Goal: Task Accomplishment & Management: Use online tool/utility

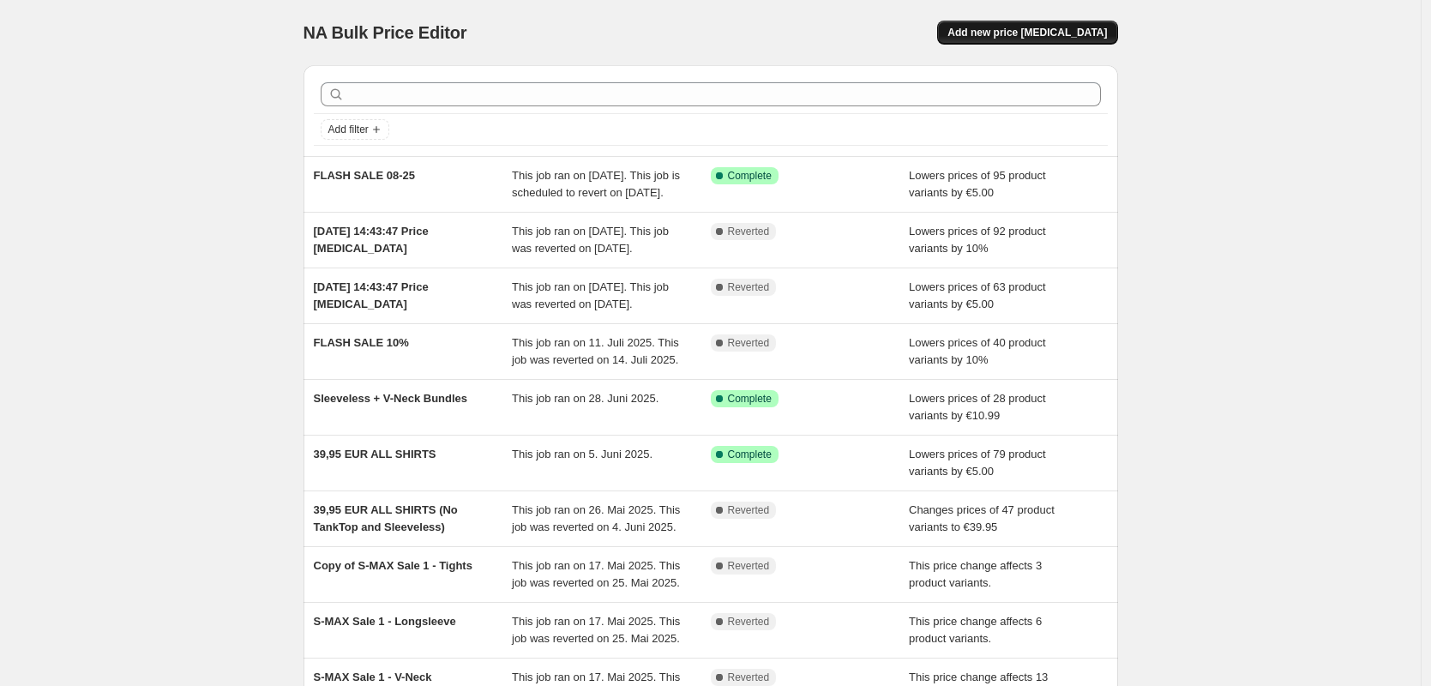
click at [1044, 32] on span "Add new price [MEDICAL_DATA]" at bounding box center [1026, 33] width 159 height 14
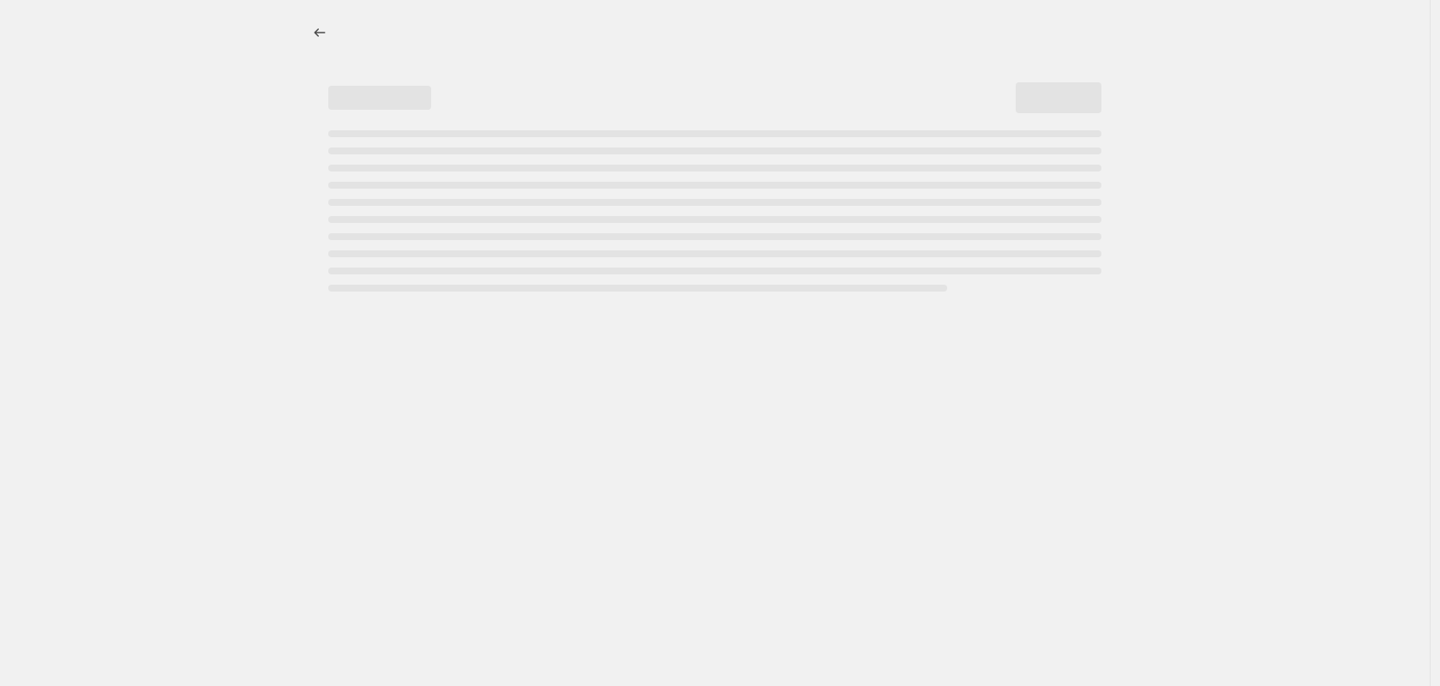
select select "percentage"
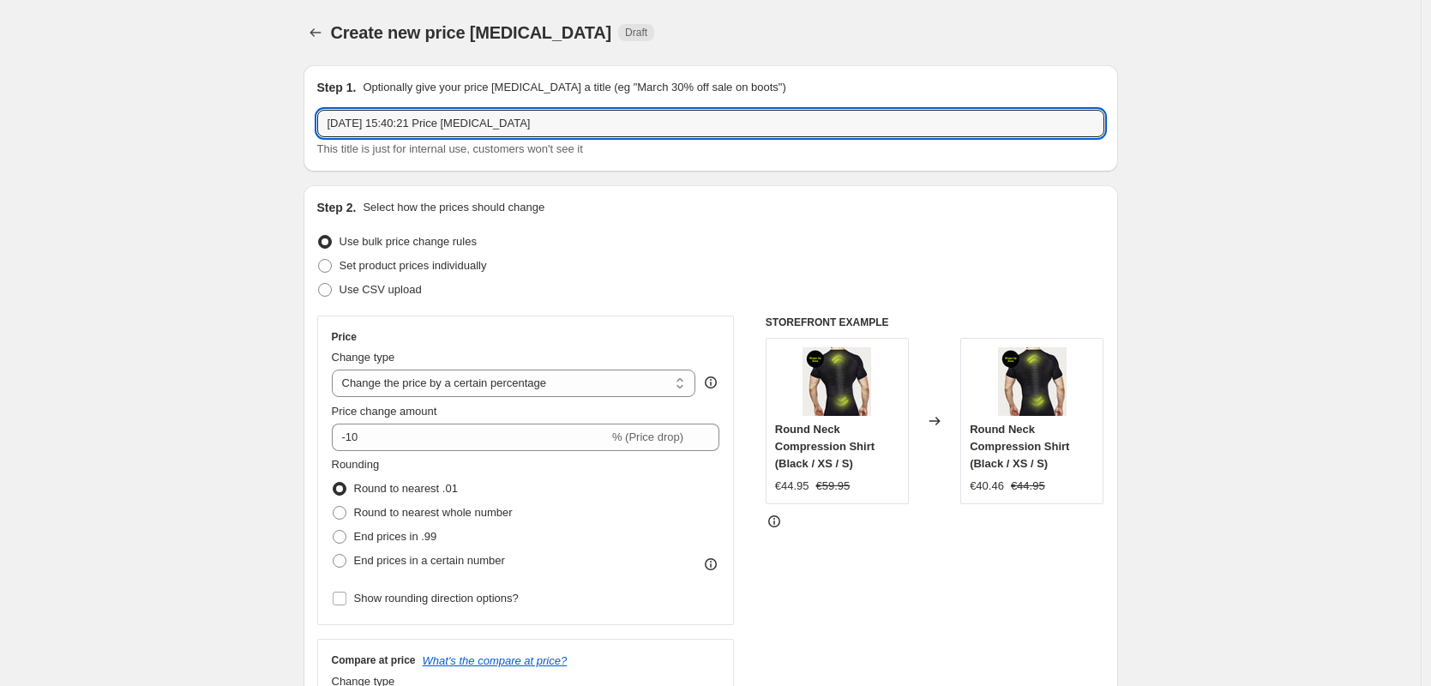
drag, startPoint x: 578, startPoint y: 118, endPoint x: 249, endPoint y: 93, distance: 330.2
type input "FLASH SALE BUNDLE"
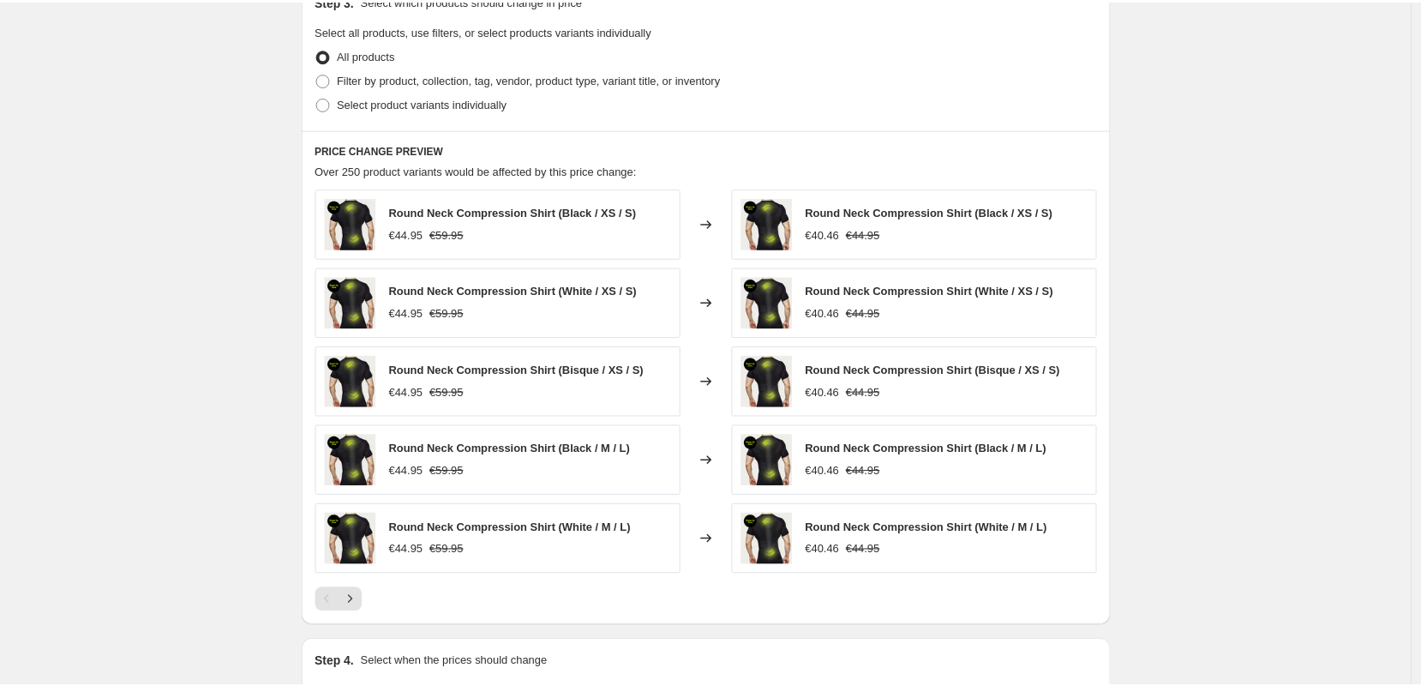
scroll to position [540, 0]
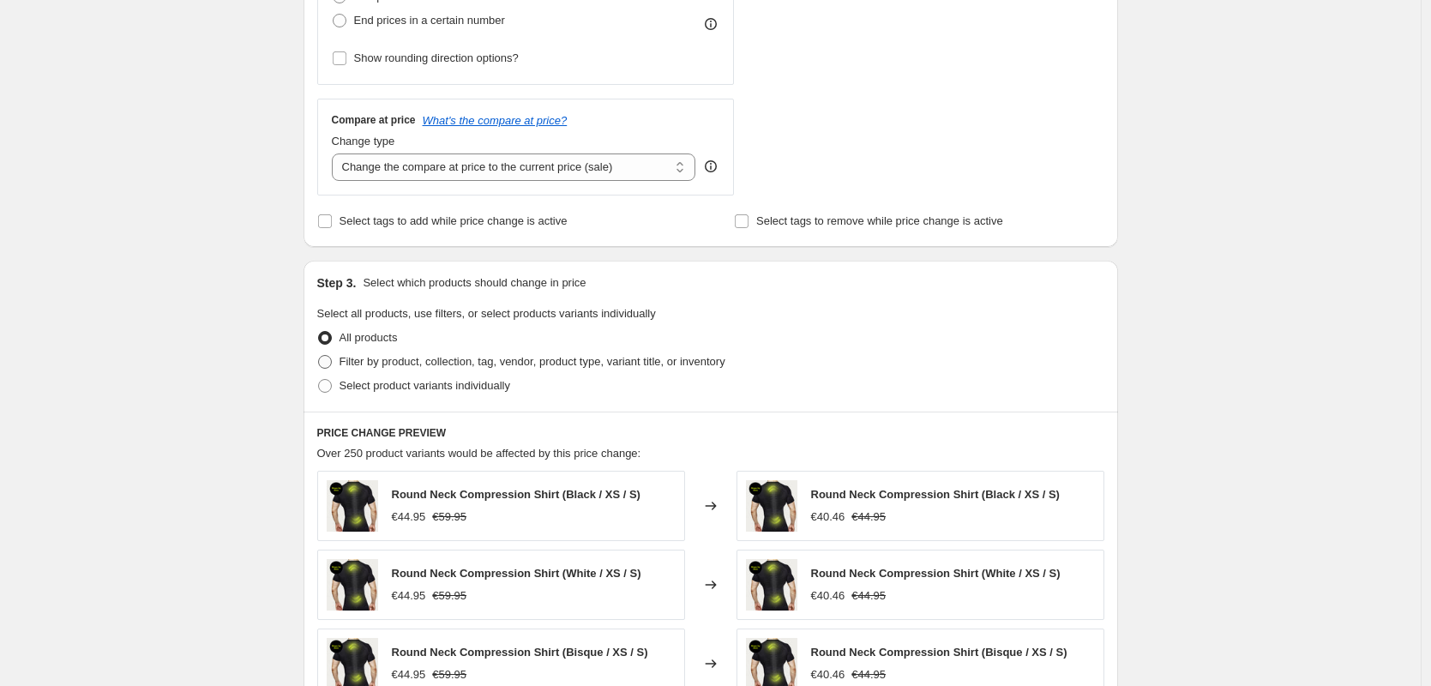
click at [329, 359] on span at bounding box center [325, 362] width 14 height 14
click at [319, 356] on input "Filter by product, collection, tag, vendor, product type, variant title, or inv…" at bounding box center [318, 355] width 1 height 1
radio input "true"
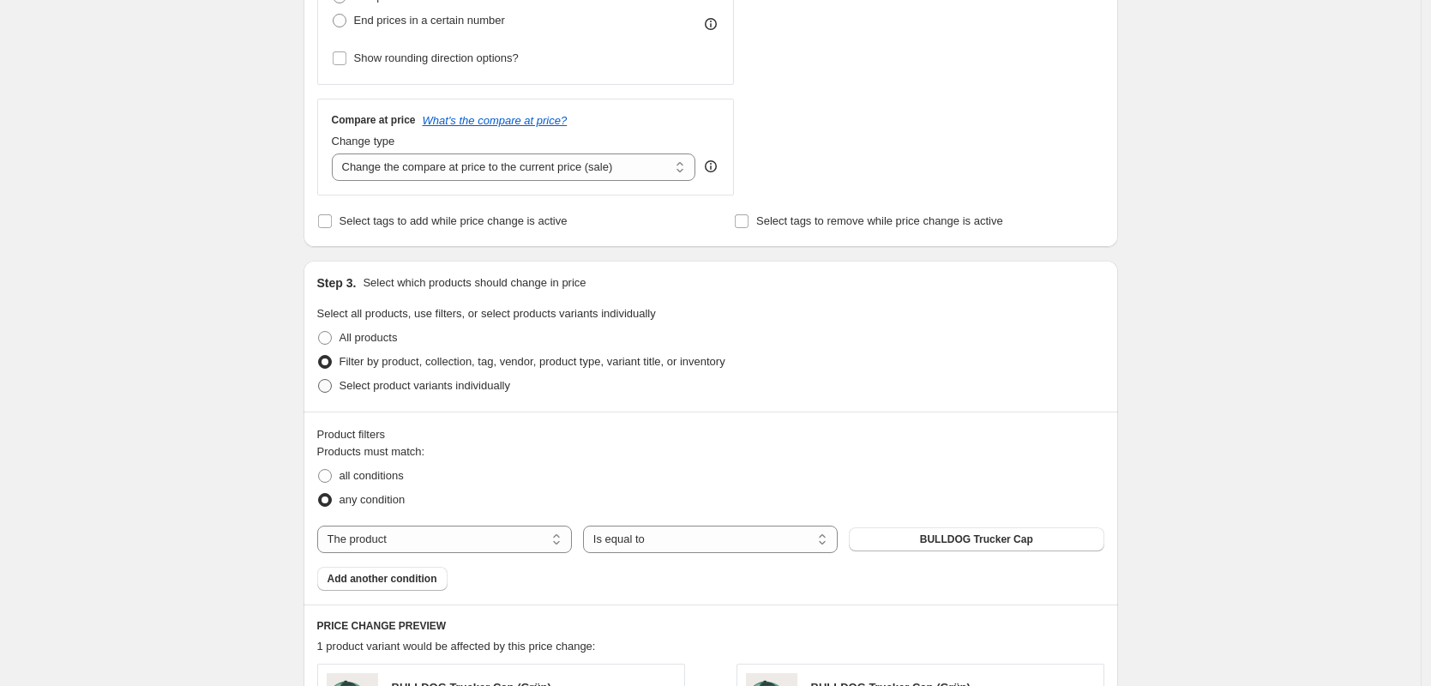
click at [332, 383] on span at bounding box center [325, 386] width 14 height 14
click at [319, 380] on input "Select product variants individually" at bounding box center [318, 379] width 1 height 1
radio input "true"
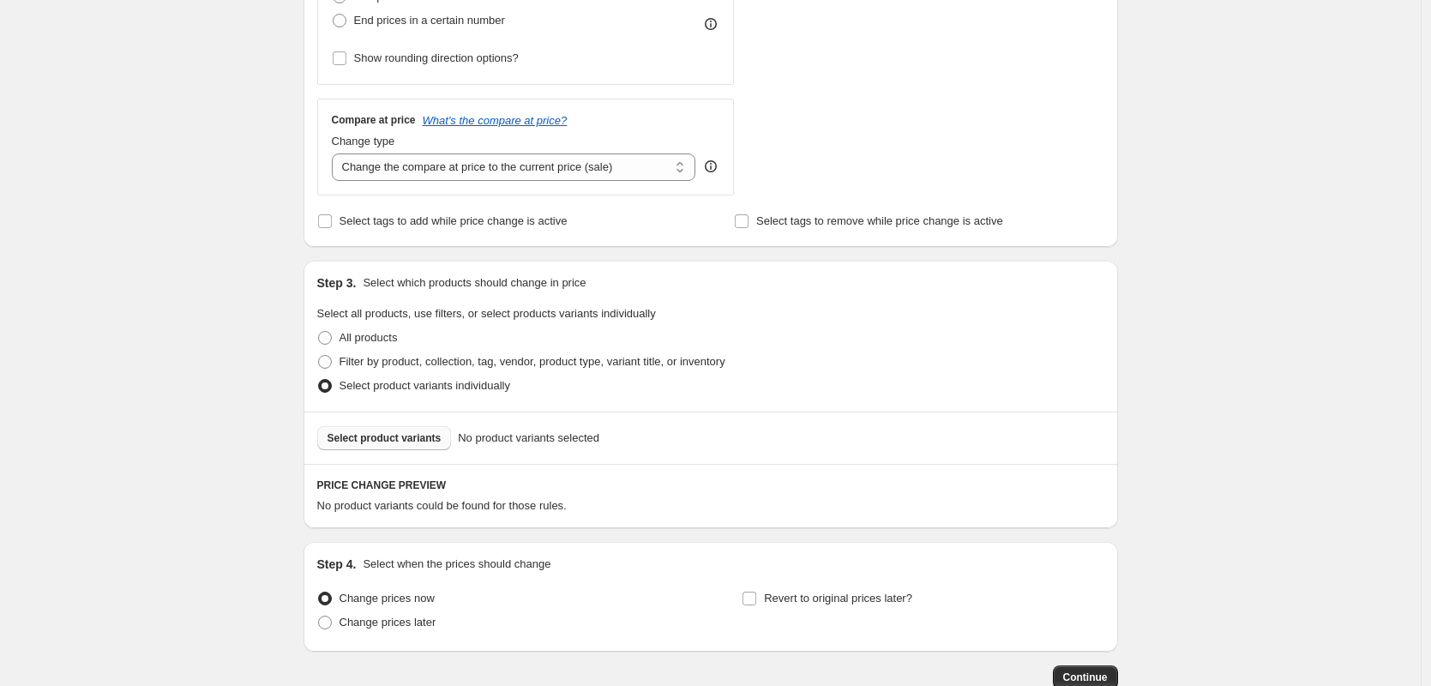
click at [394, 448] on button "Select product variants" at bounding box center [384, 438] width 135 height 24
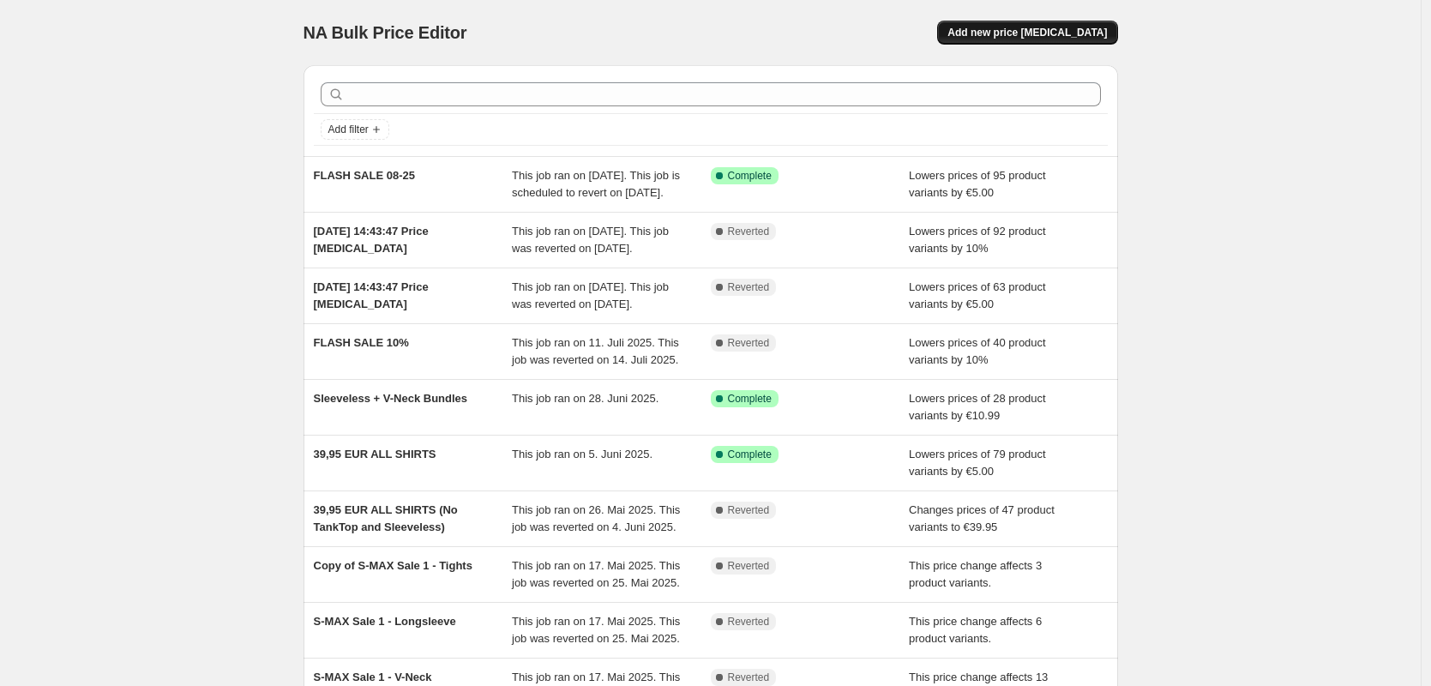
click at [1011, 37] on span "Add new price [MEDICAL_DATA]" at bounding box center [1026, 33] width 159 height 14
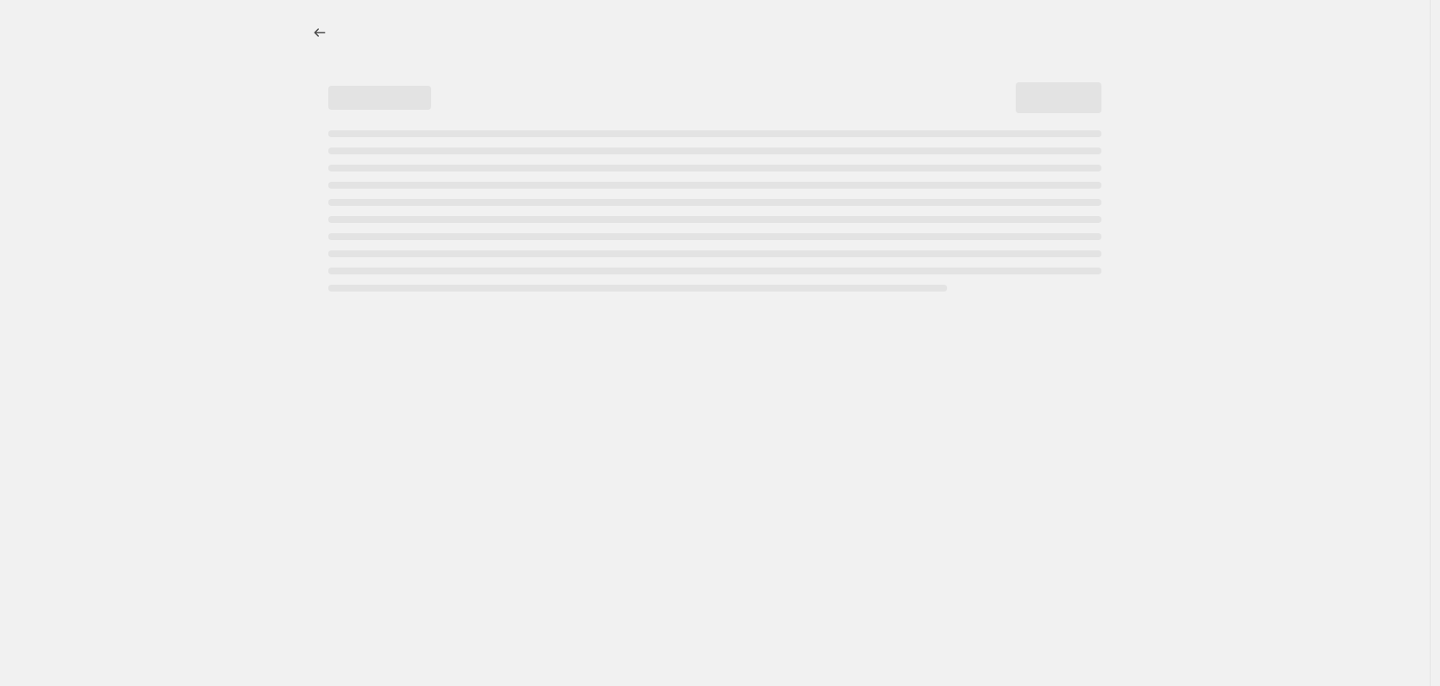
select select "percentage"
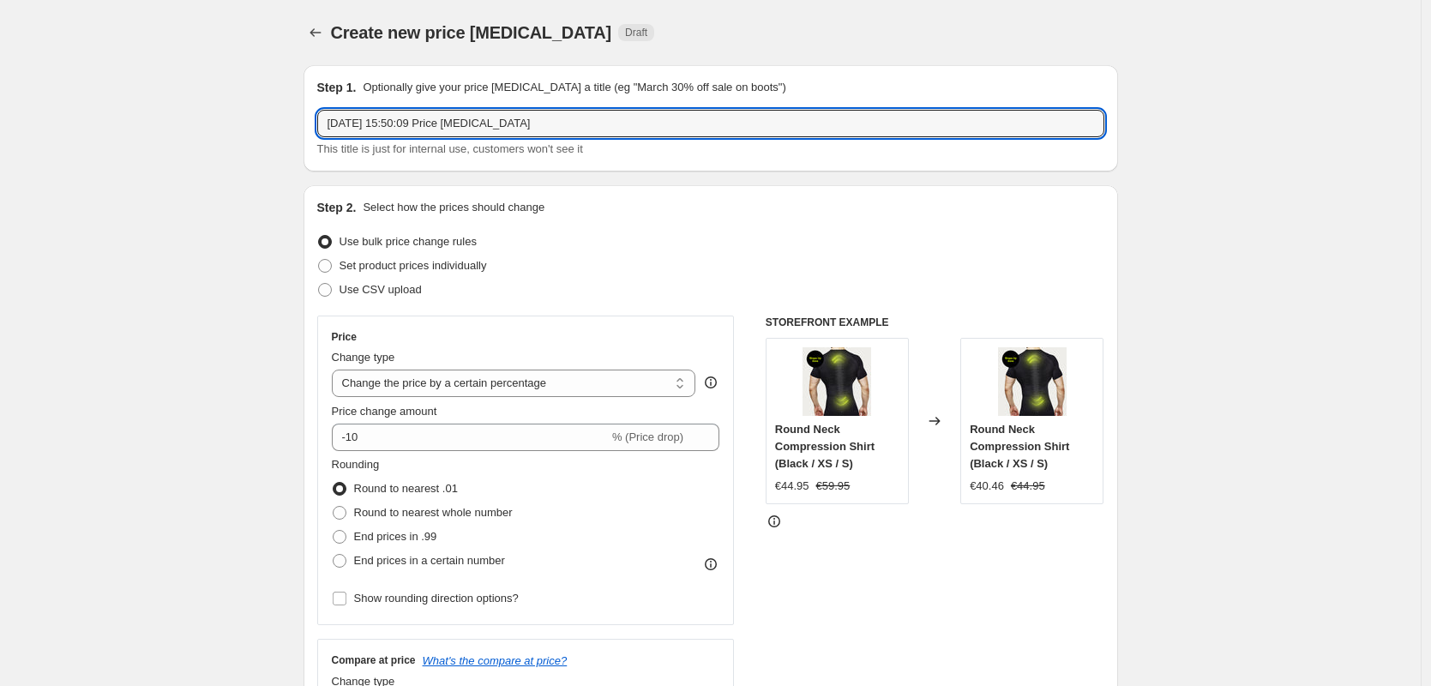
drag, startPoint x: 483, startPoint y: 117, endPoint x: 281, endPoint y: 109, distance: 201.6
type input "f"
click at [480, 134] on input "FLASH SALE 08-25" at bounding box center [710, 123] width 787 height 27
type input "FLASH SALE 08-25 BUNDLES"
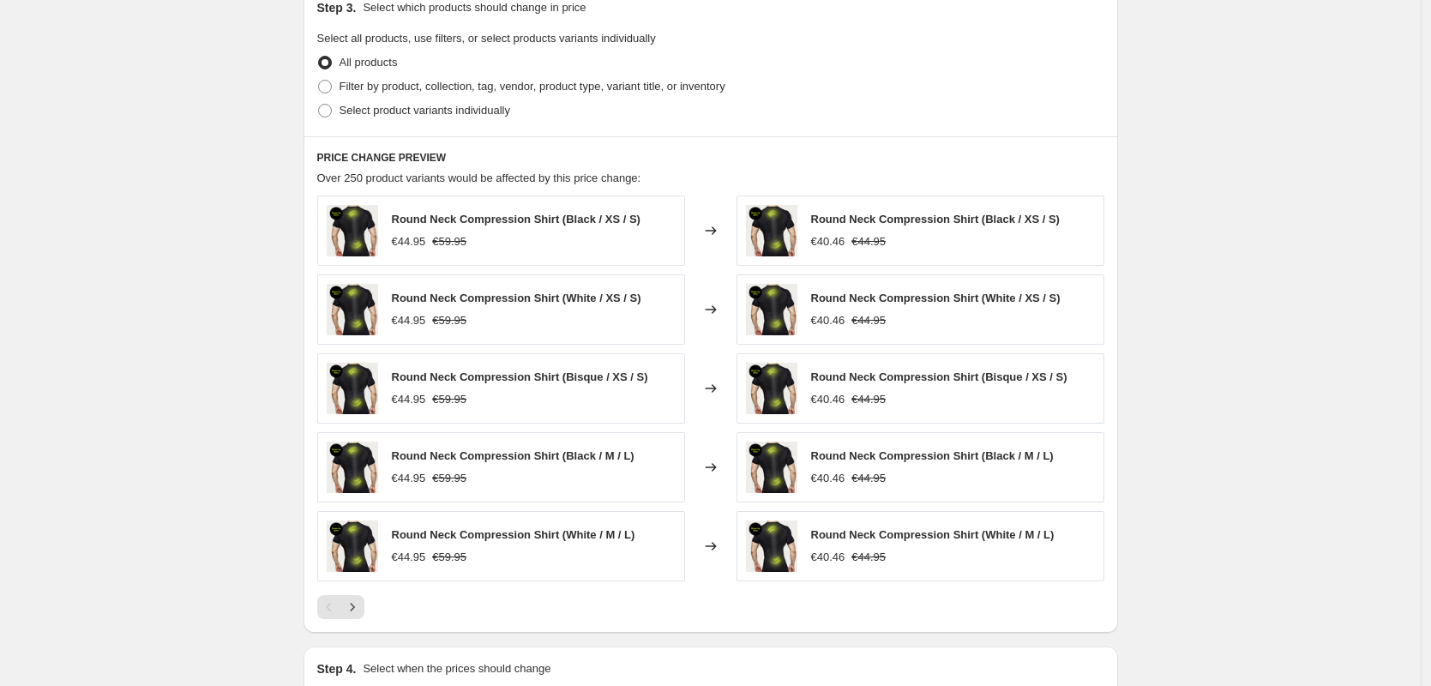
scroll to position [654, 0]
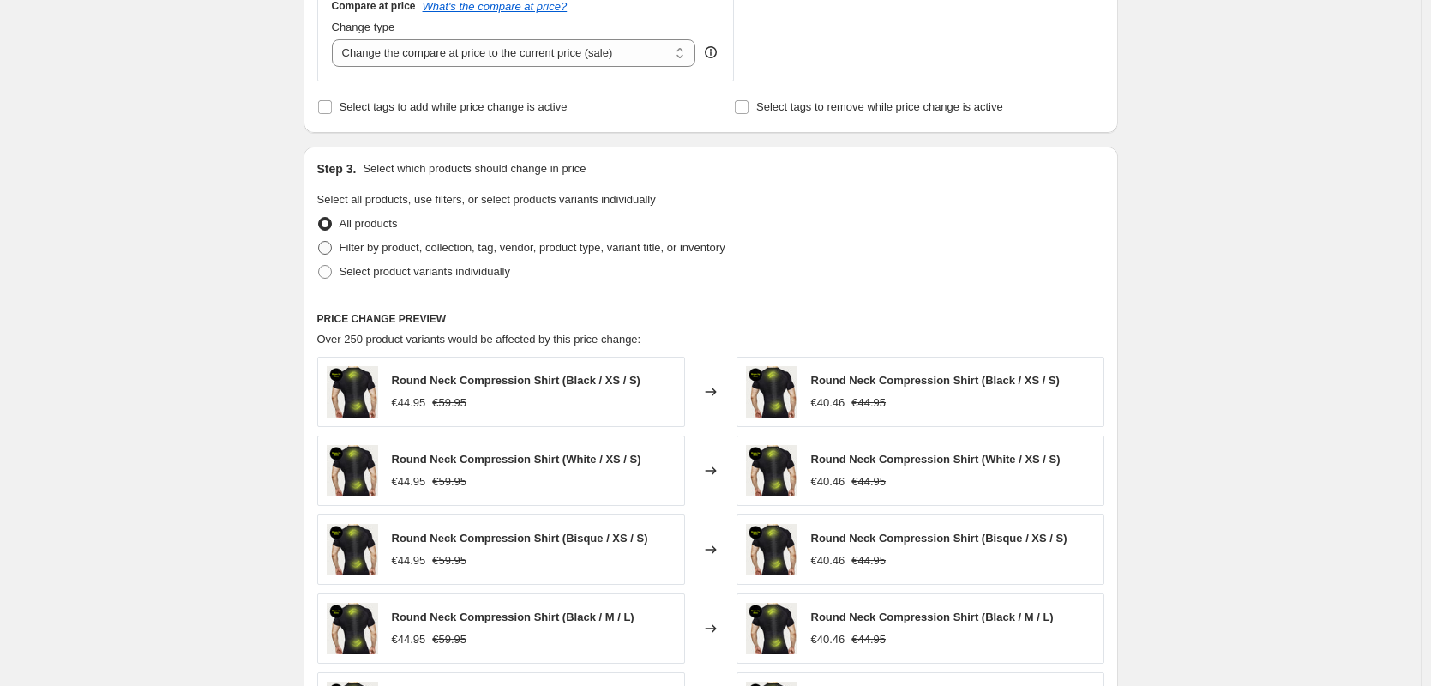
click at [332, 241] on span at bounding box center [325, 248] width 14 height 14
click at [319, 241] on input "Filter by product, collection, tag, vendor, product type, variant title, or inv…" at bounding box center [318, 241] width 1 height 1
radio input "true"
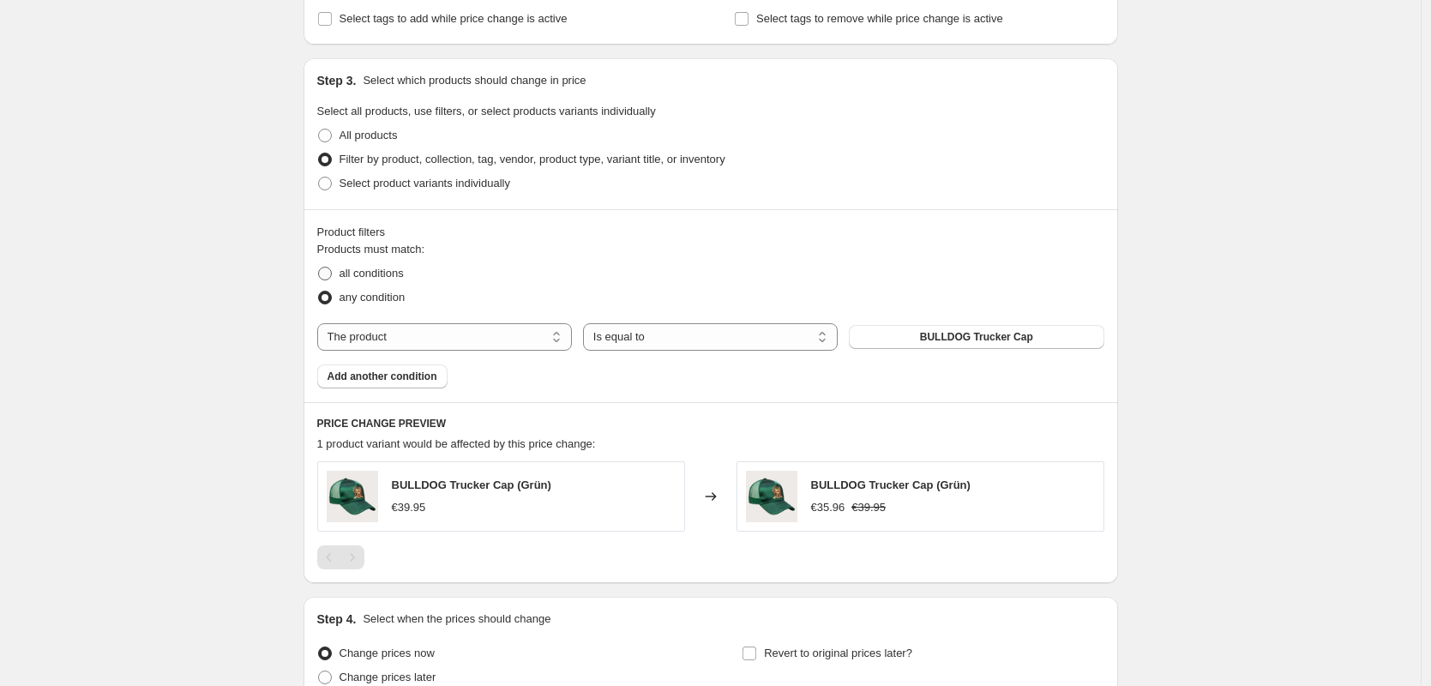
scroll to position [660, 0]
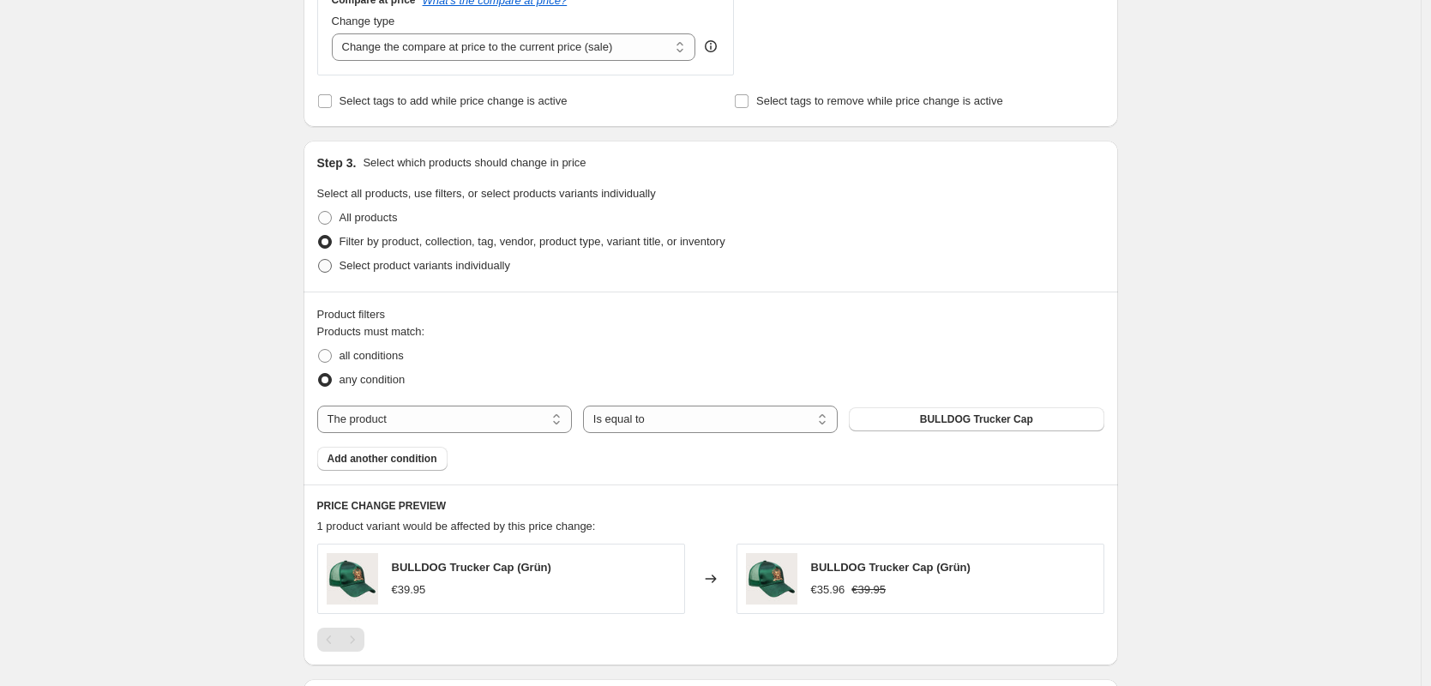
click at [331, 266] on span at bounding box center [325, 266] width 14 height 14
click at [319, 260] on input "Select product variants individually" at bounding box center [318, 259] width 1 height 1
radio input "true"
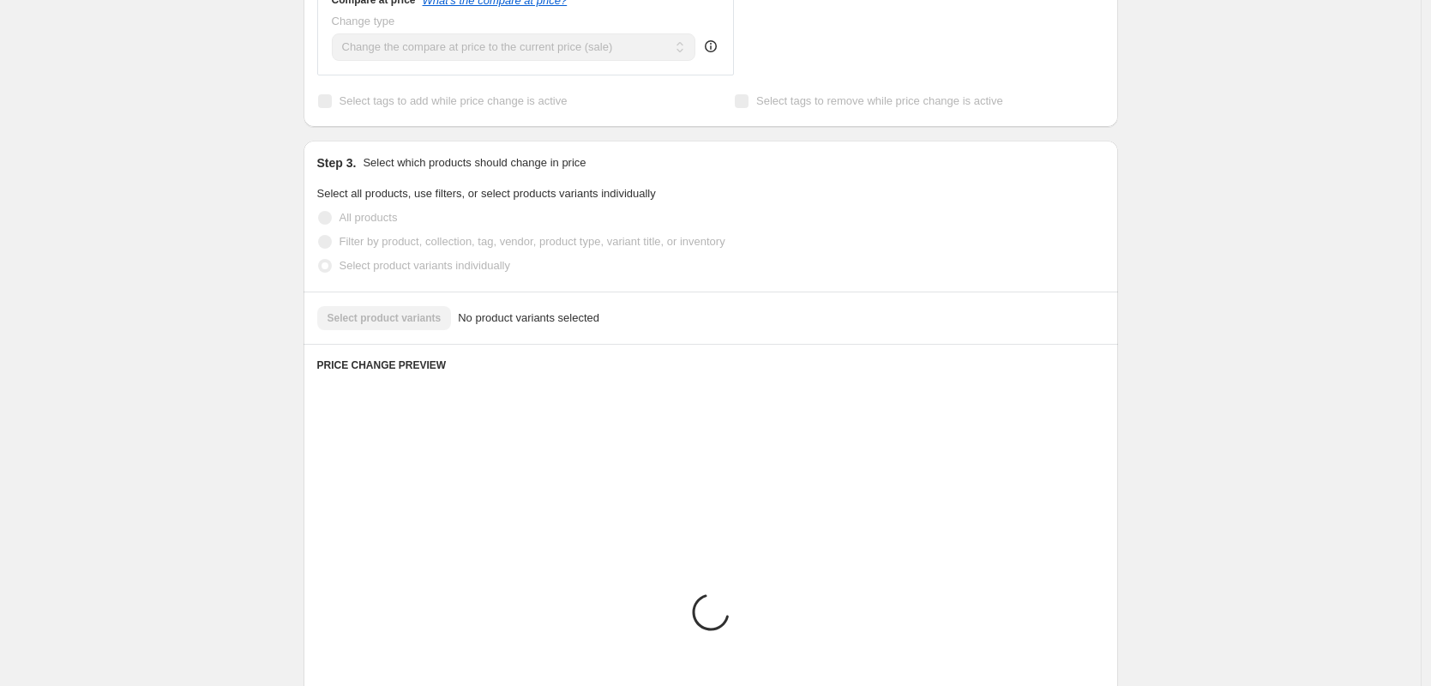
scroll to position [648, 0]
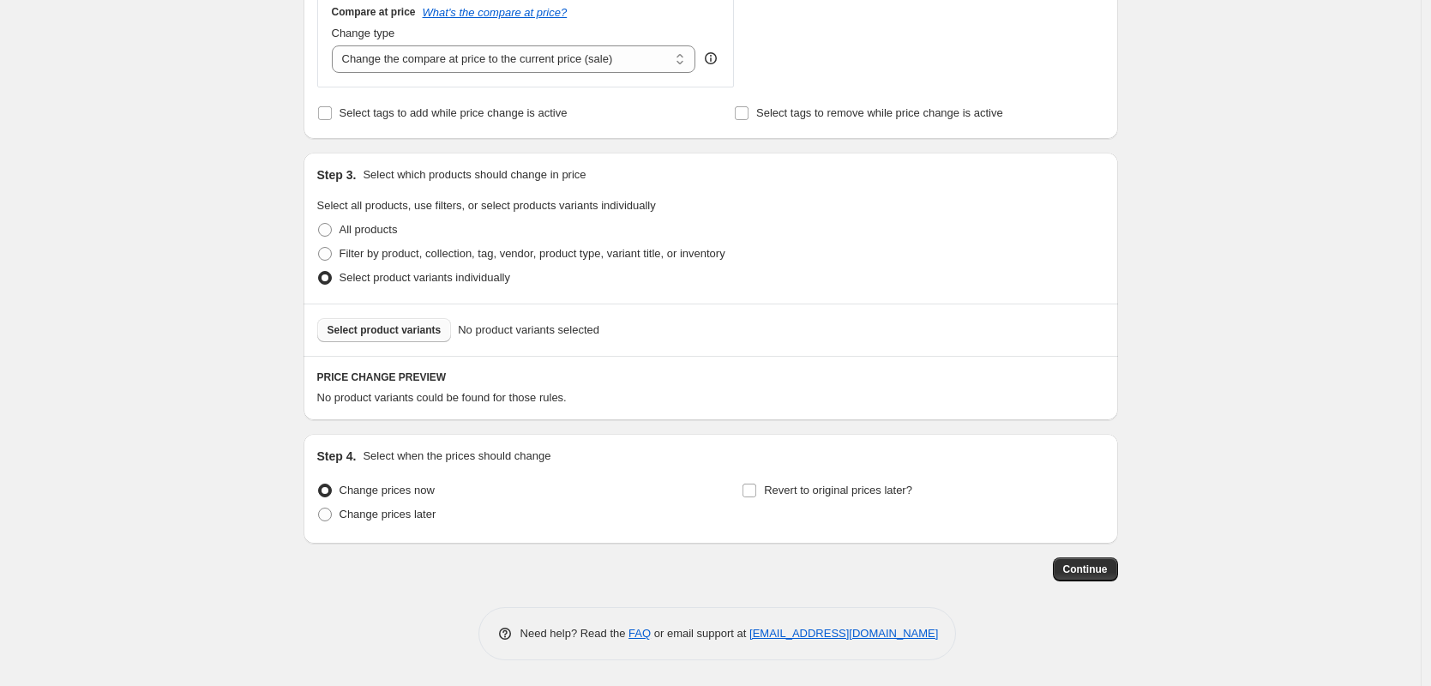
click at [364, 319] on button "Select product variants" at bounding box center [384, 330] width 135 height 24
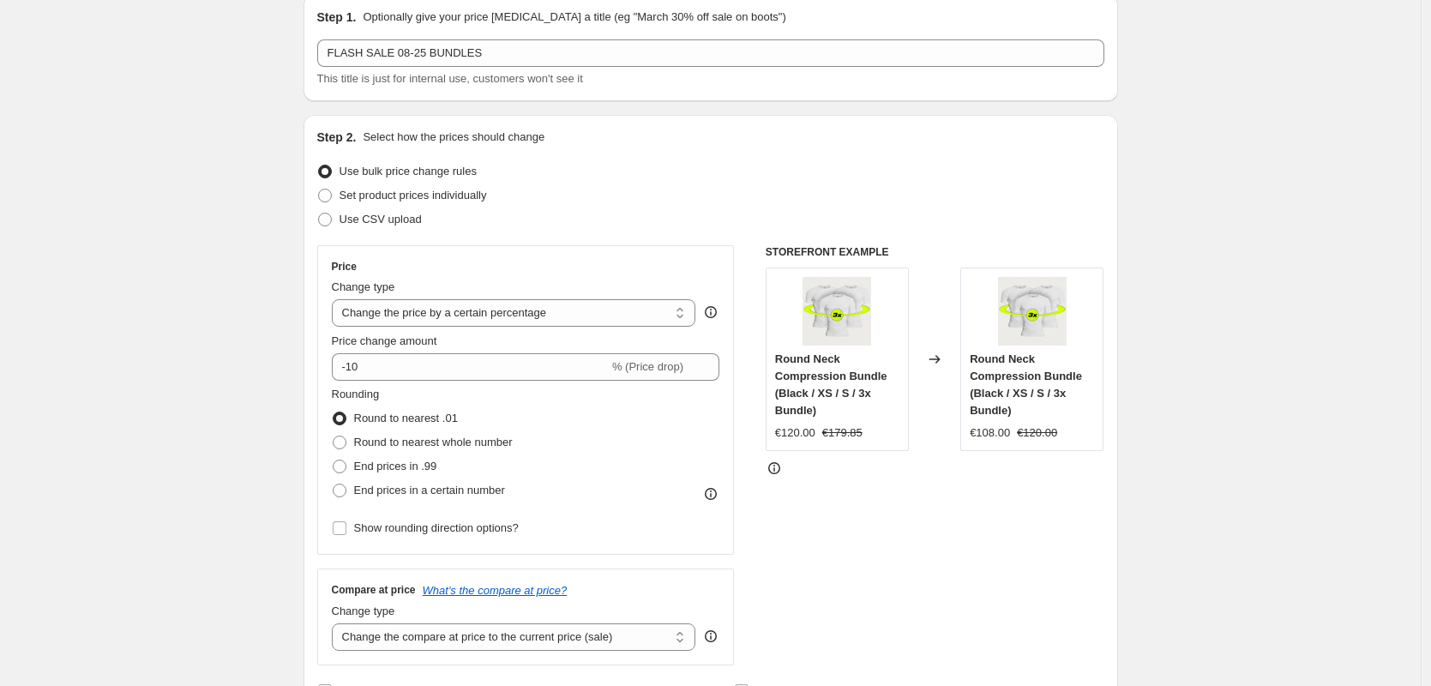
scroll to position [99, 0]
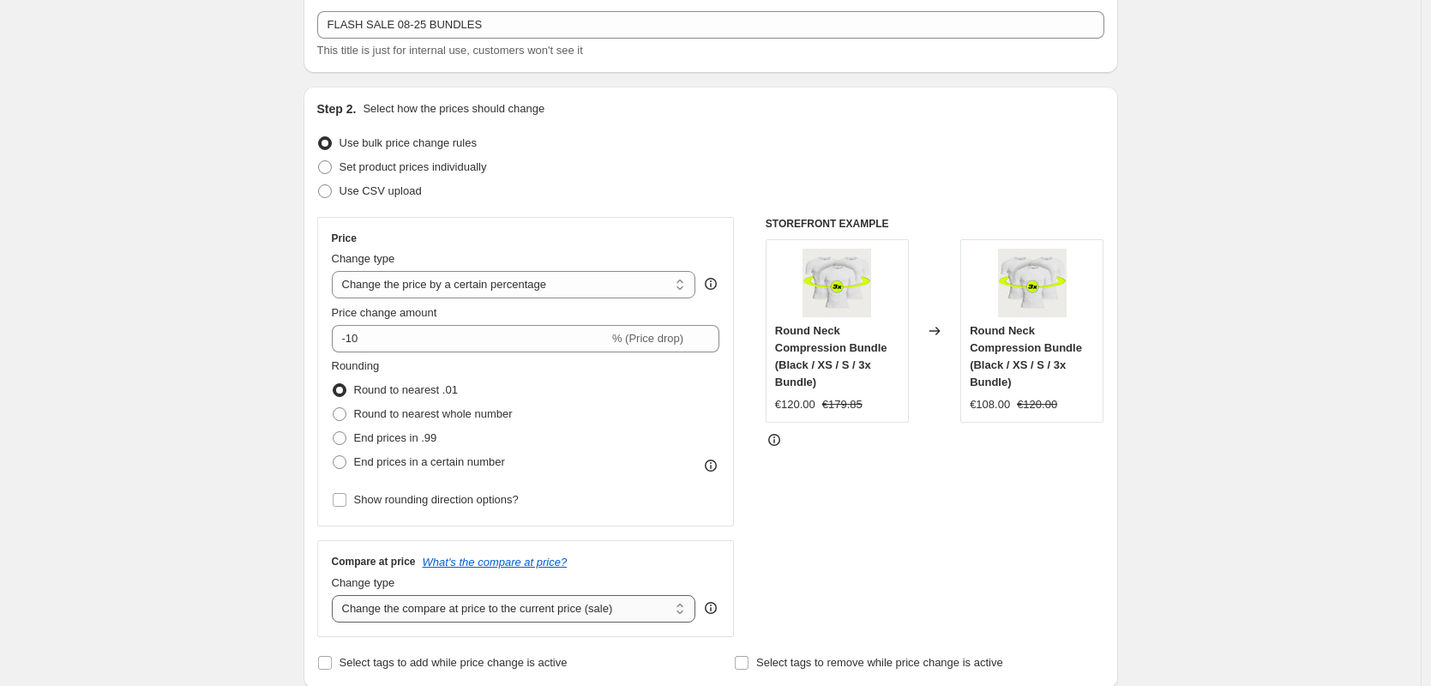
click at [385, 595] on select "Change the compare at price to the current price (sale) Change the compare at p…" at bounding box center [514, 608] width 364 height 27
select select "no_change"
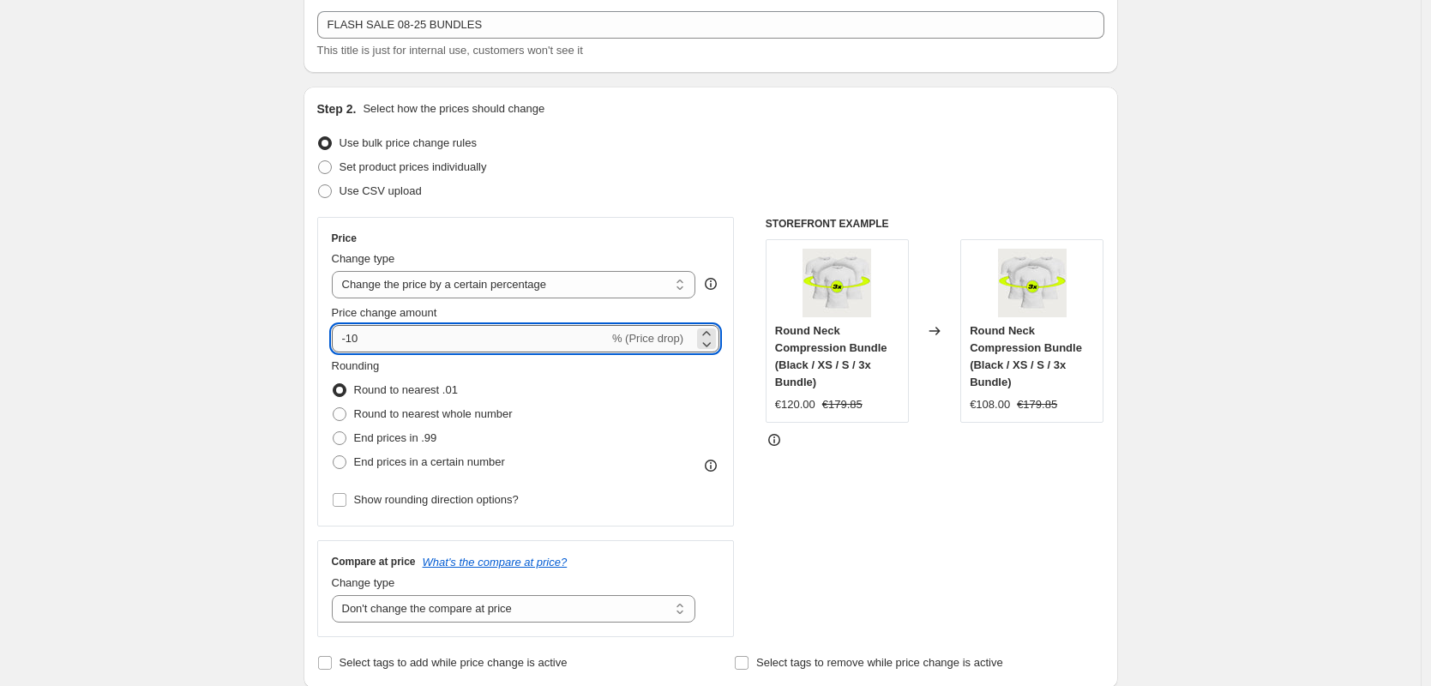
click at [388, 336] on input "-10" at bounding box center [470, 338] width 277 height 27
click at [419, 333] on input "-10" at bounding box center [470, 338] width 277 height 27
type input "-1"
drag, startPoint x: 386, startPoint y: 344, endPoint x: 355, endPoint y: 338, distance: 31.4
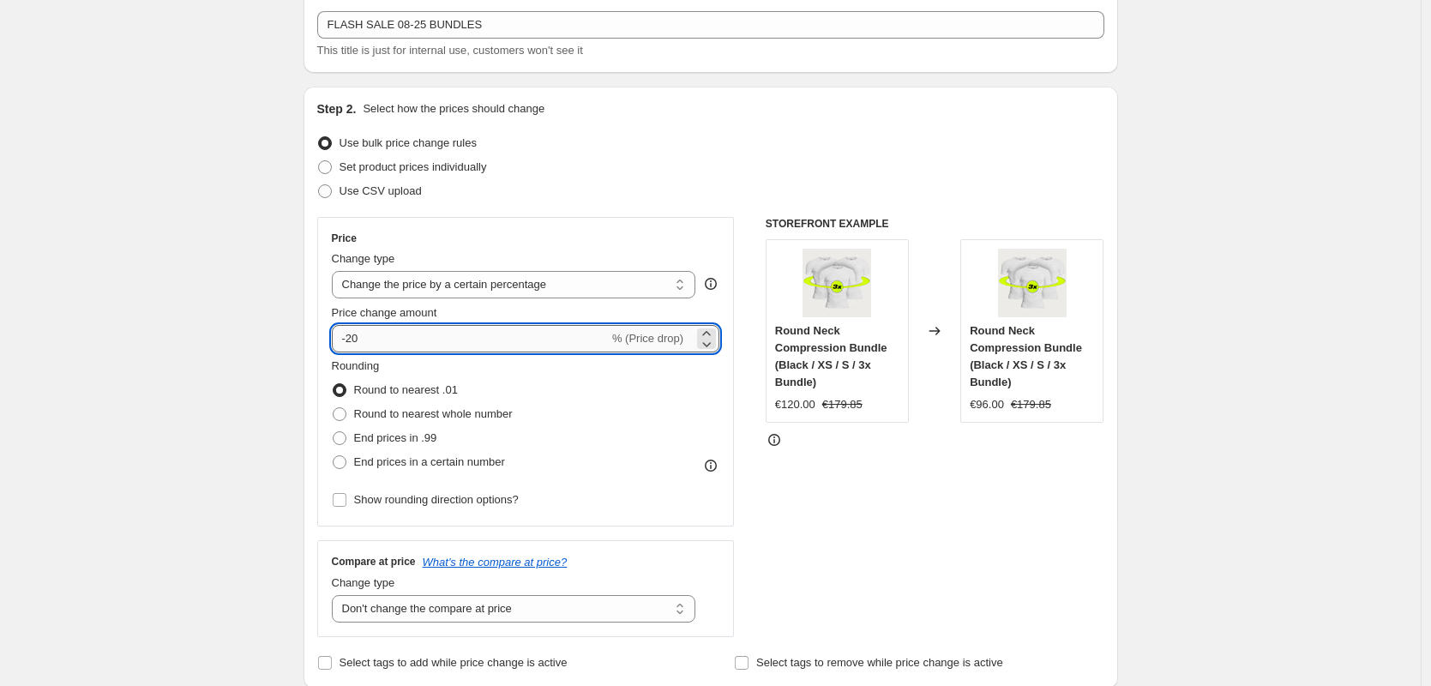
click at [355, 338] on input "-20" at bounding box center [470, 338] width 277 height 27
type input "-15"
drag, startPoint x: 388, startPoint y: 346, endPoint x: 363, endPoint y: 344, distance: 24.9
click at [363, 344] on input "-15" at bounding box center [470, 338] width 277 height 27
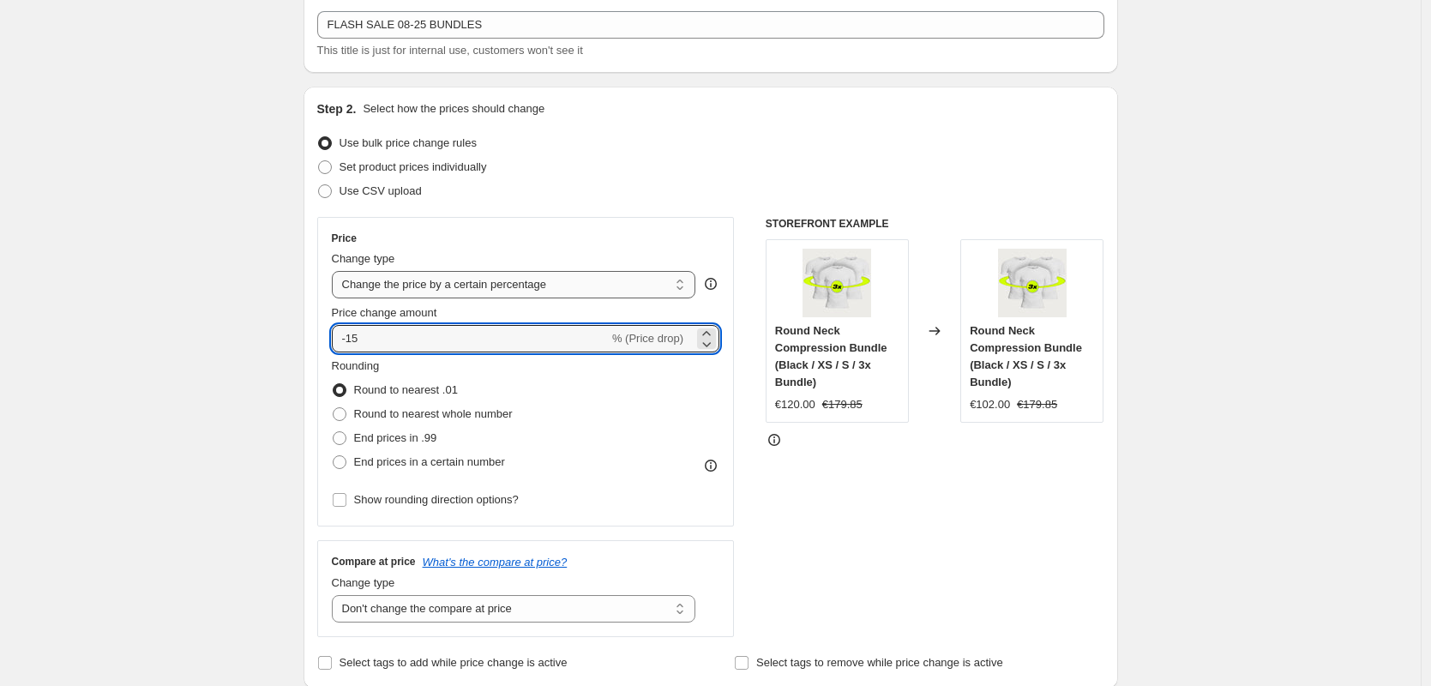
click at [389, 295] on select "Change the price to a certain amount Change the price by a certain amount Chang…" at bounding box center [514, 284] width 364 height 27
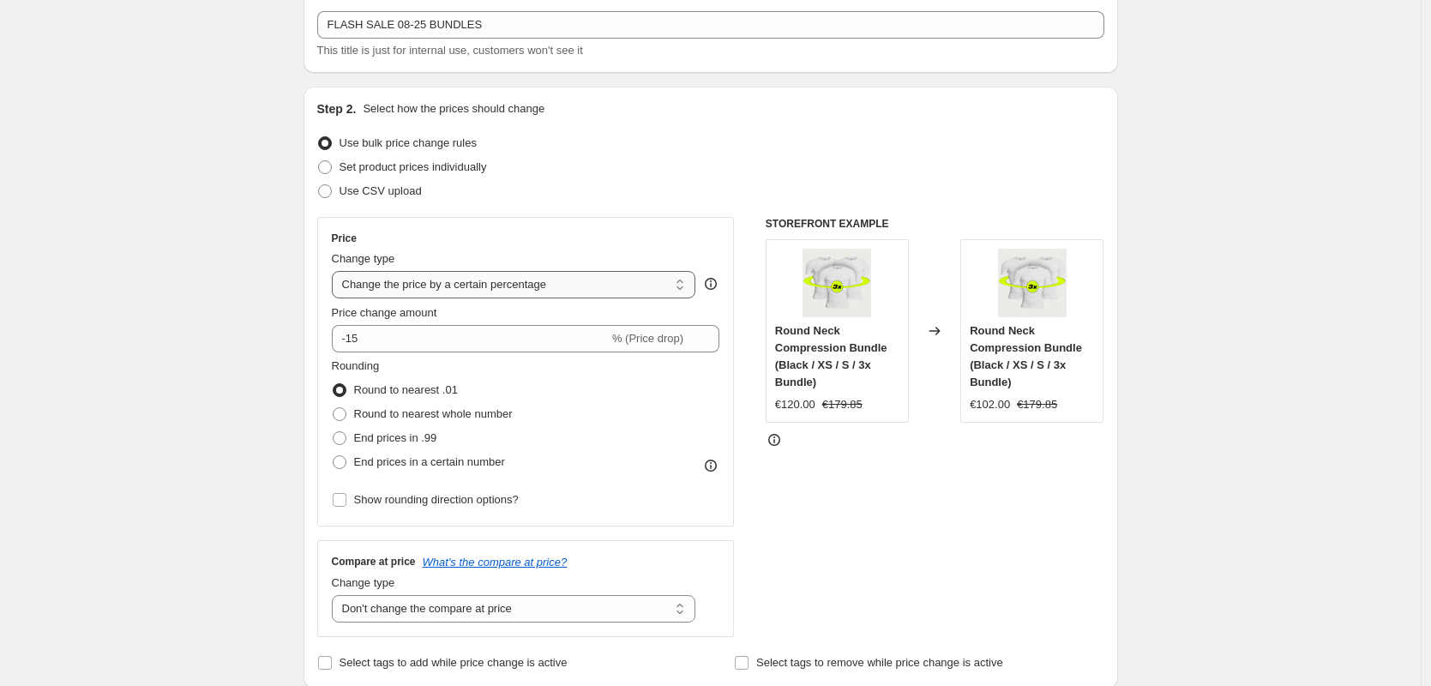
select select "by"
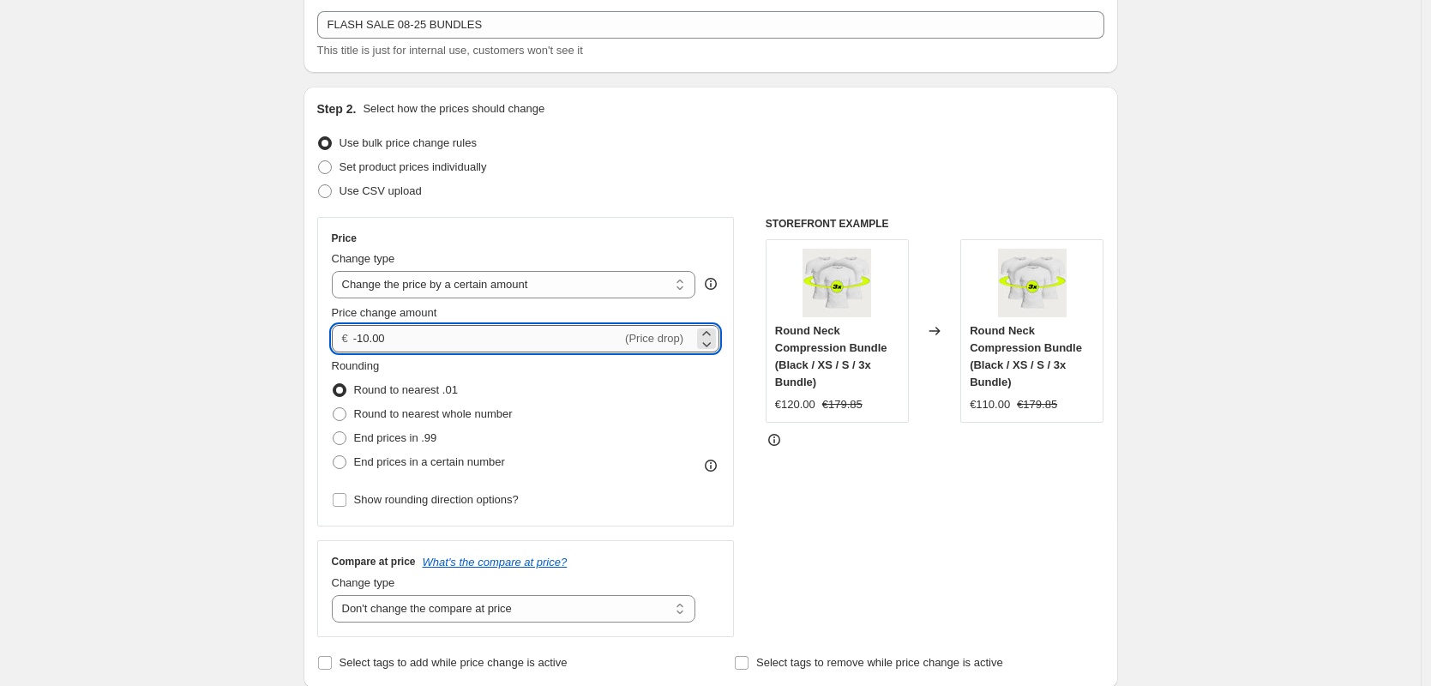
drag, startPoint x: 400, startPoint y: 345, endPoint x: 369, endPoint y: 337, distance: 32.6
click at [369, 337] on input "-10.00" at bounding box center [487, 338] width 268 height 27
type input "-1"
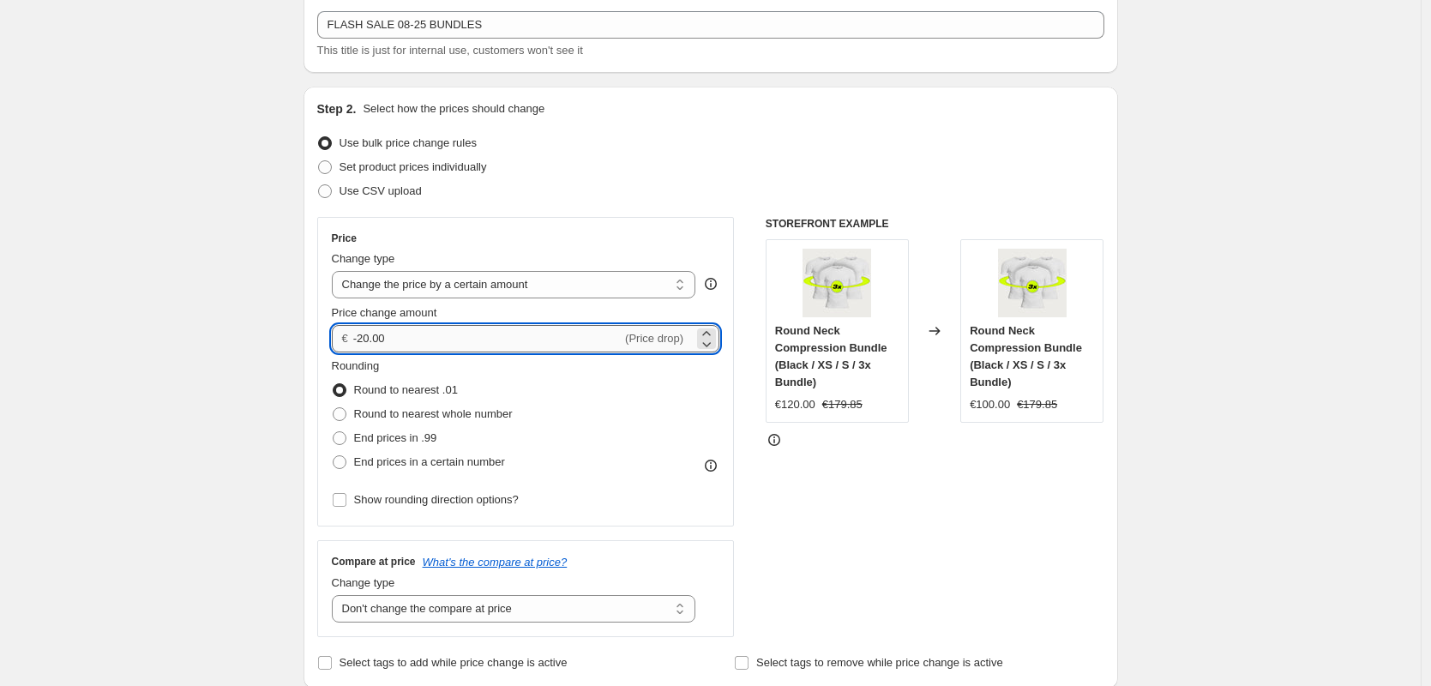
click at [371, 340] on input "-20.00" at bounding box center [487, 338] width 268 height 27
drag, startPoint x: 424, startPoint y: 340, endPoint x: 381, endPoint y: 337, distance: 43.9
click at [381, 337] on input "-21.00" at bounding box center [487, 338] width 268 height 27
click at [374, 339] on input "-21.00" at bounding box center [487, 338] width 268 height 27
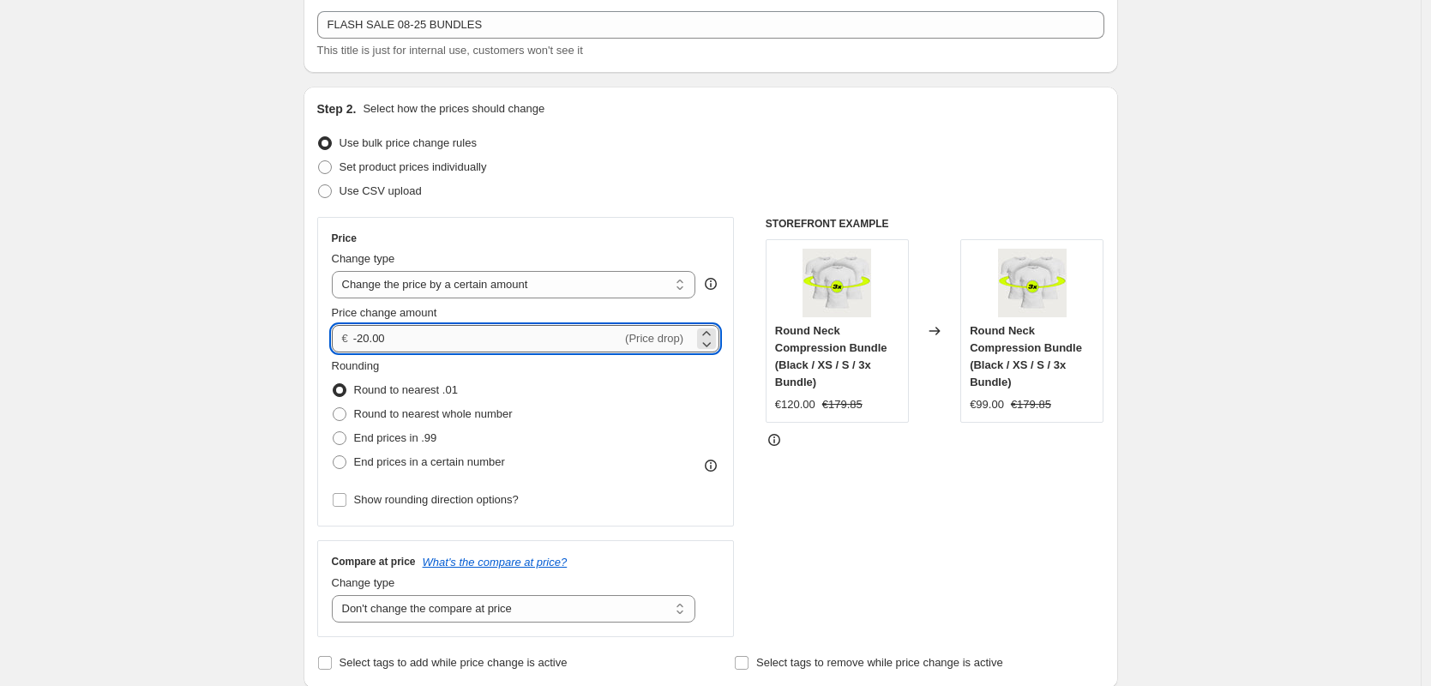
drag, startPoint x: 402, startPoint y: 346, endPoint x: 382, endPoint y: 345, distance: 19.7
click at [382, 345] on input "-20.00" at bounding box center [487, 338] width 268 height 27
drag, startPoint x: 406, startPoint y: 342, endPoint x: 385, endPoint y: 343, distance: 20.6
click at [385, 343] on input "-20.00" at bounding box center [487, 338] width 268 height 27
drag, startPoint x: 382, startPoint y: 339, endPoint x: 395, endPoint y: 338, distance: 12.9
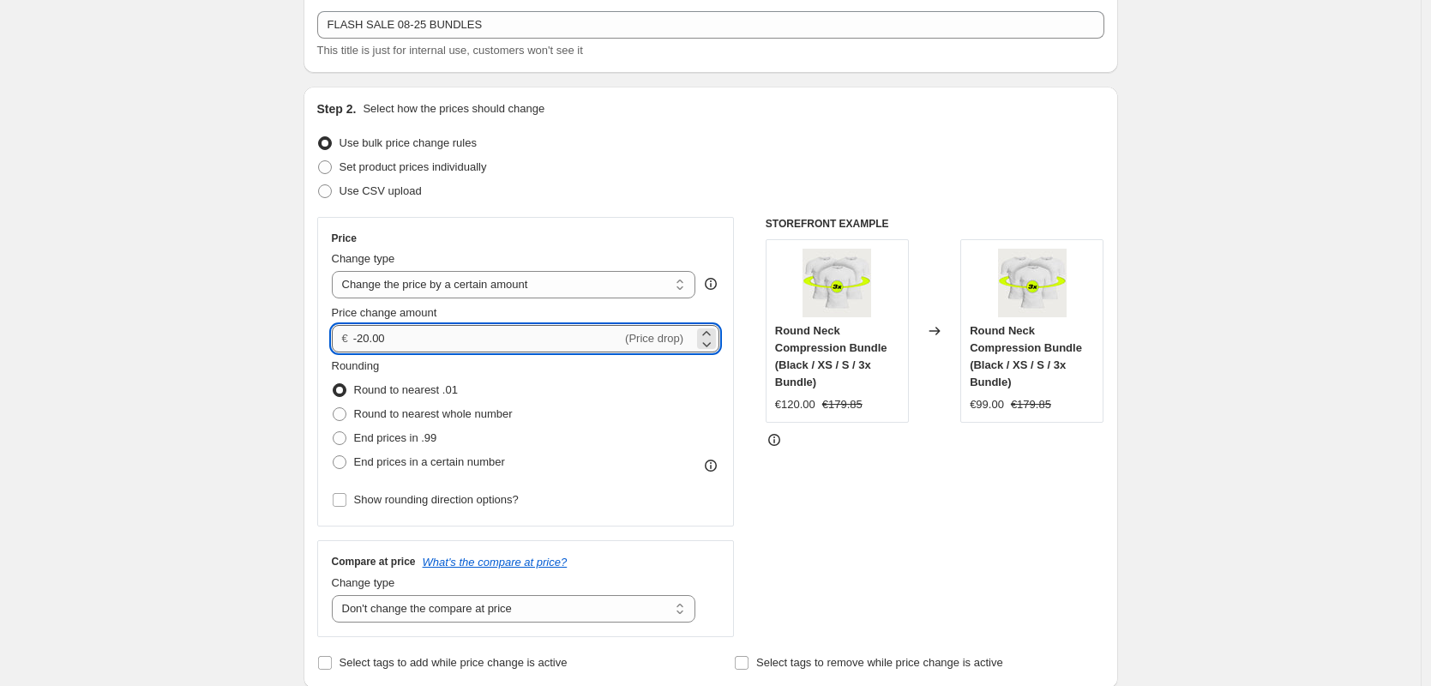
click at [395, 338] on input "-20.00" at bounding box center [487, 338] width 268 height 27
drag, startPoint x: 397, startPoint y: 348, endPoint x: 372, endPoint y: 347, distance: 24.9
click at [381, 343] on input "-20.95" at bounding box center [487, 338] width 268 height 27
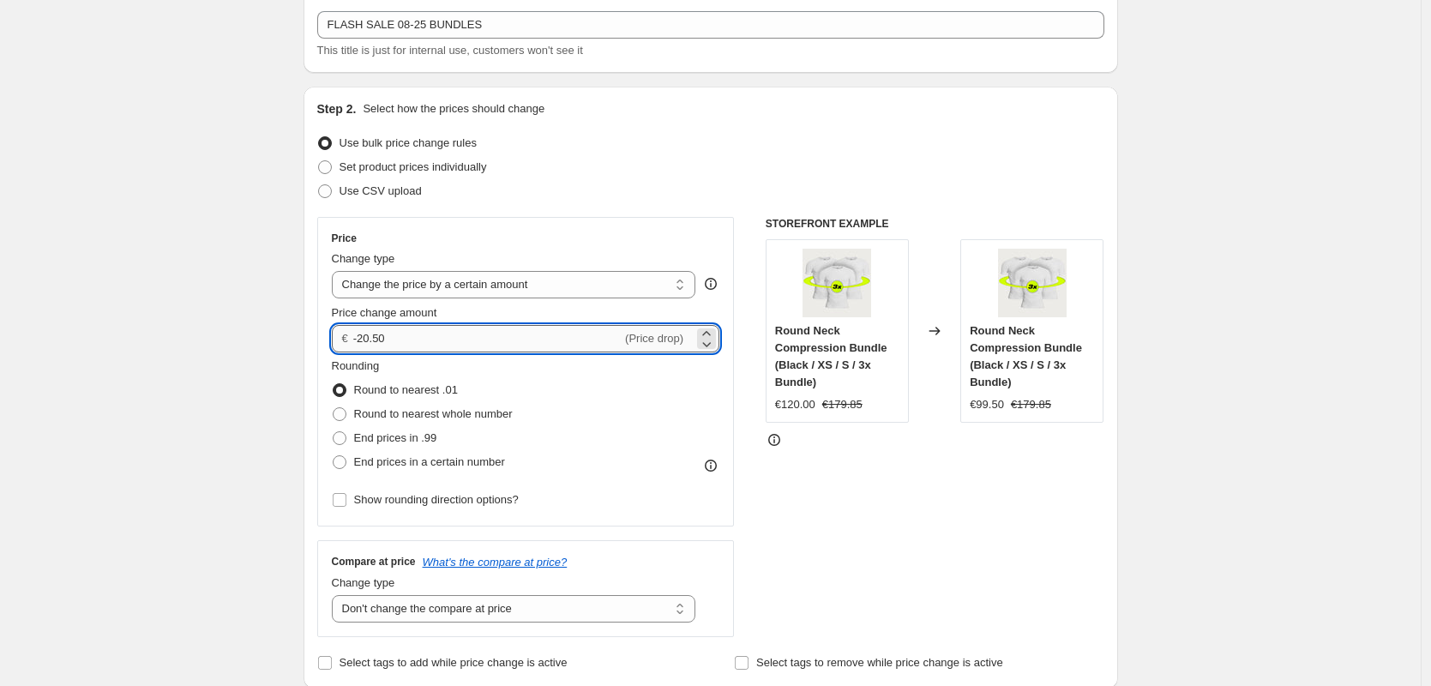
drag, startPoint x: 411, startPoint y: 344, endPoint x: 383, endPoint y: 345, distance: 27.4
click at [383, 345] on input "-20.50" at bounding box center [487, 338] width 268 height 27
drag, startPoint x: 400, startPoint y: 338, endPoint x: 414, endPoint y: 338, distance: 14.6
click at [414, 338] on input "-20.50" at bounding box center [487, 338] width 268 height 27
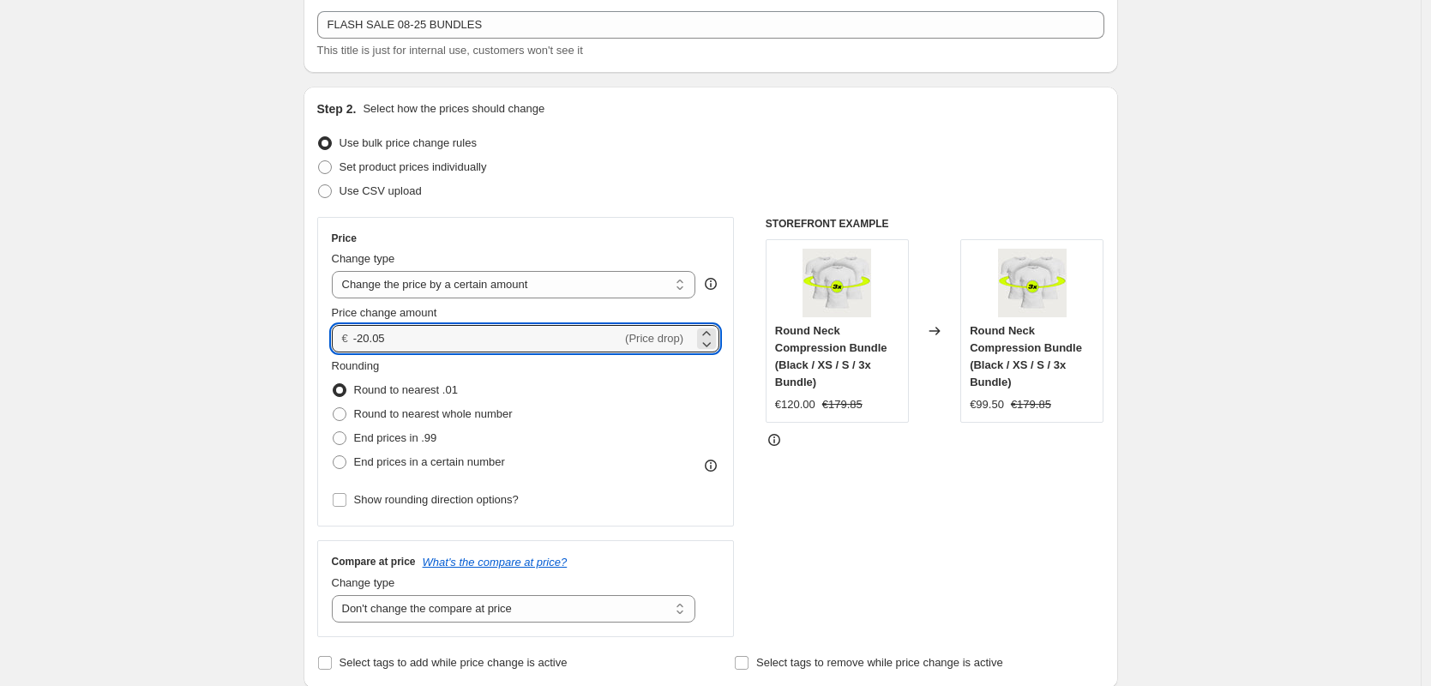
type input "-20.05"
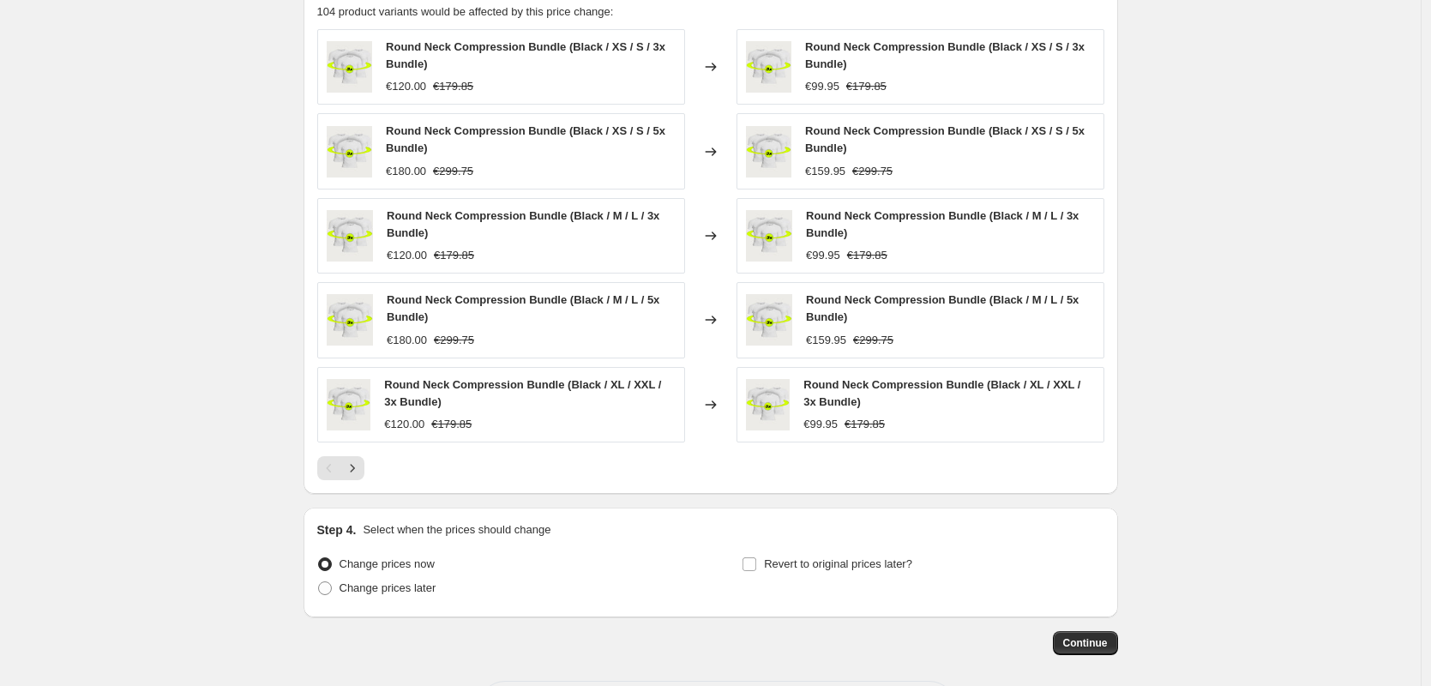
scroll to position [911, 0]
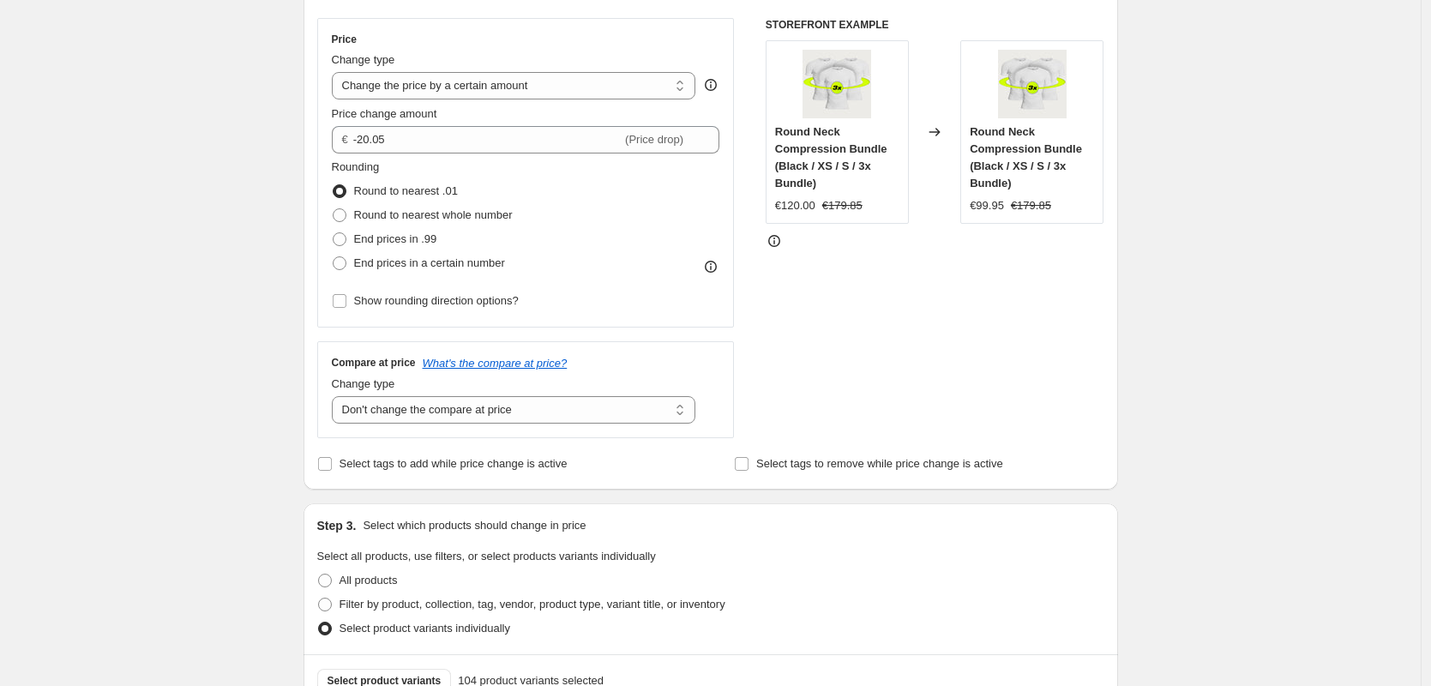
scroll to position [357, 0]
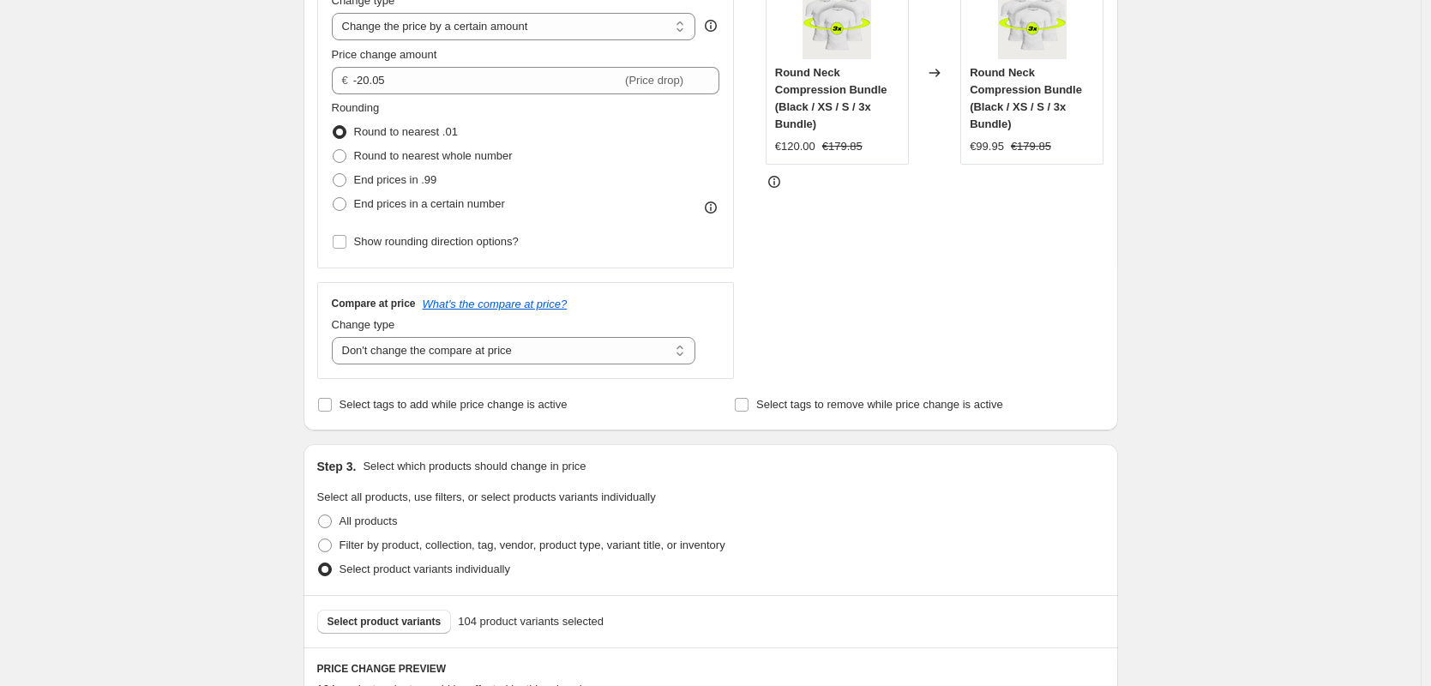
click at [875, 323] on div "STOREFRONT EXAMPLE Round Neck Compression Bundle (Black / XS / S / 3x Bundle) €…" at bounding box center [935, 169] width 339 height 420
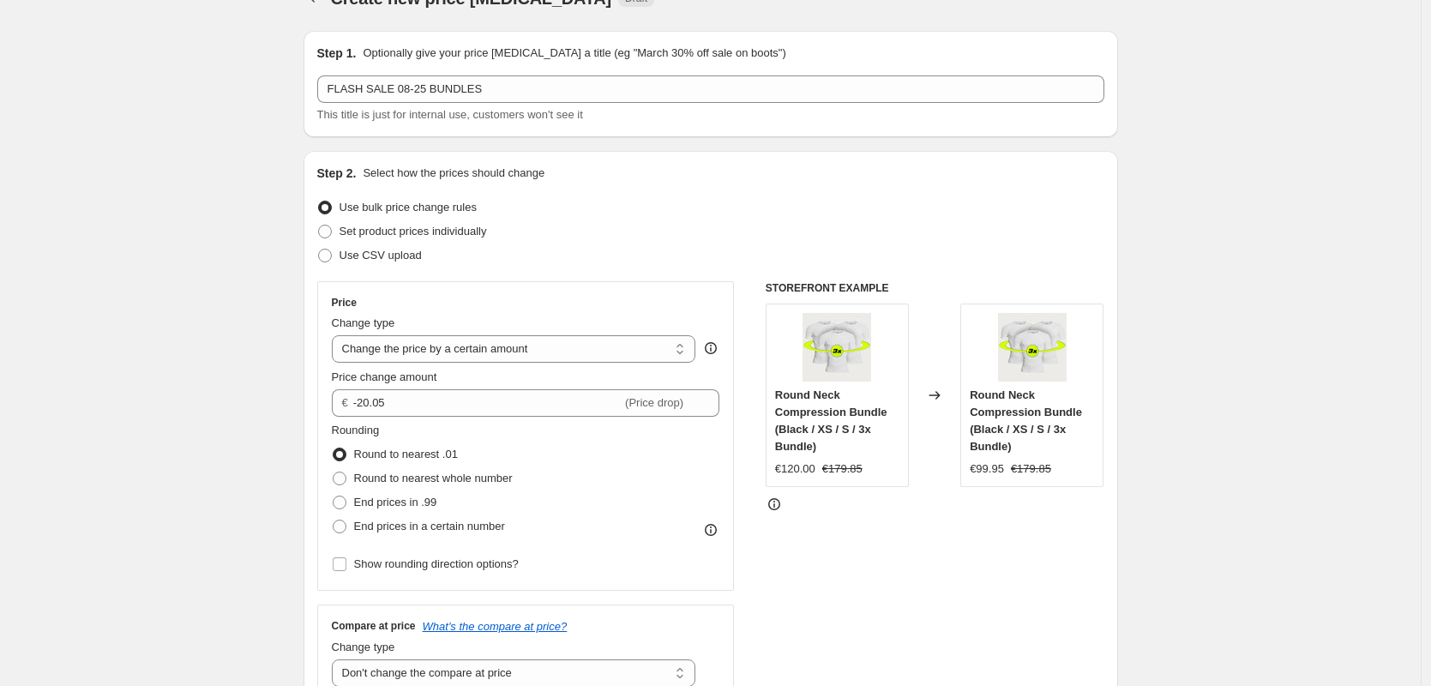
click at [944, 342] on div "Changed to" at bounding box center [934, 394] width 51 height 183
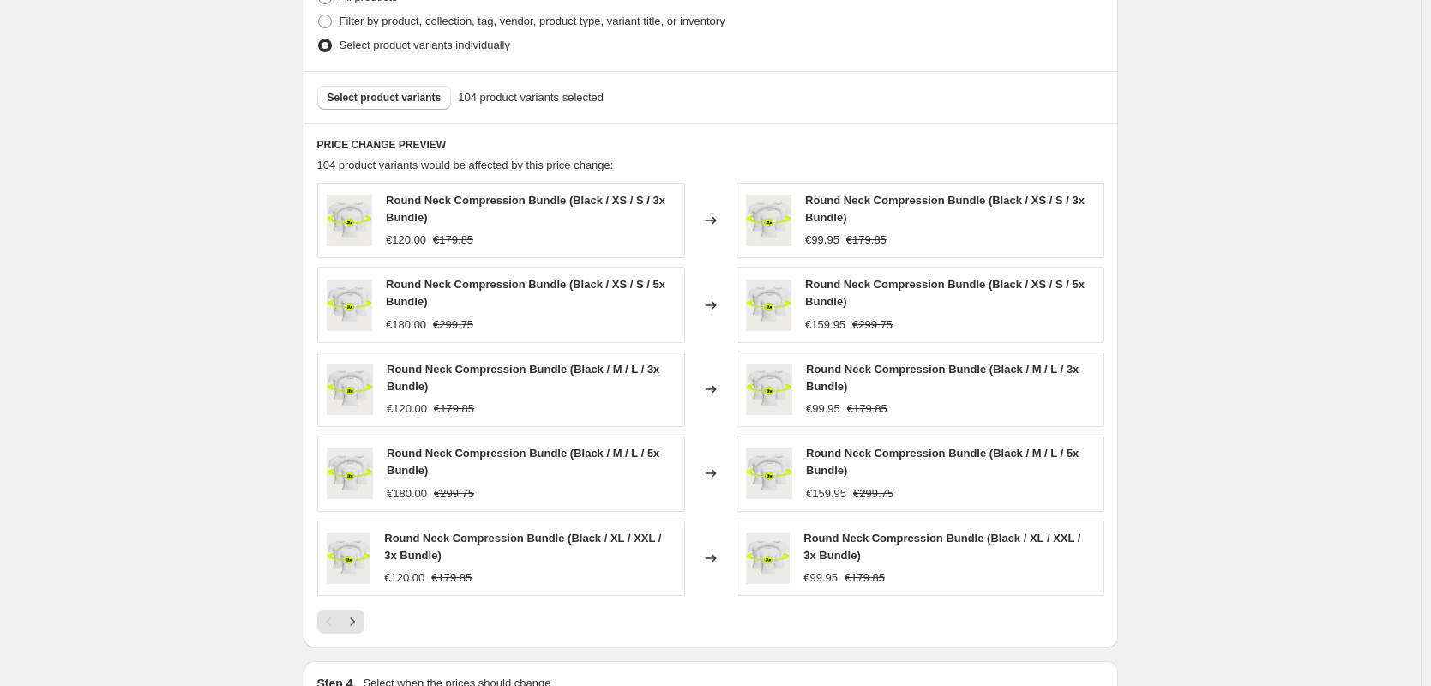
scroll to position [1009, 0]
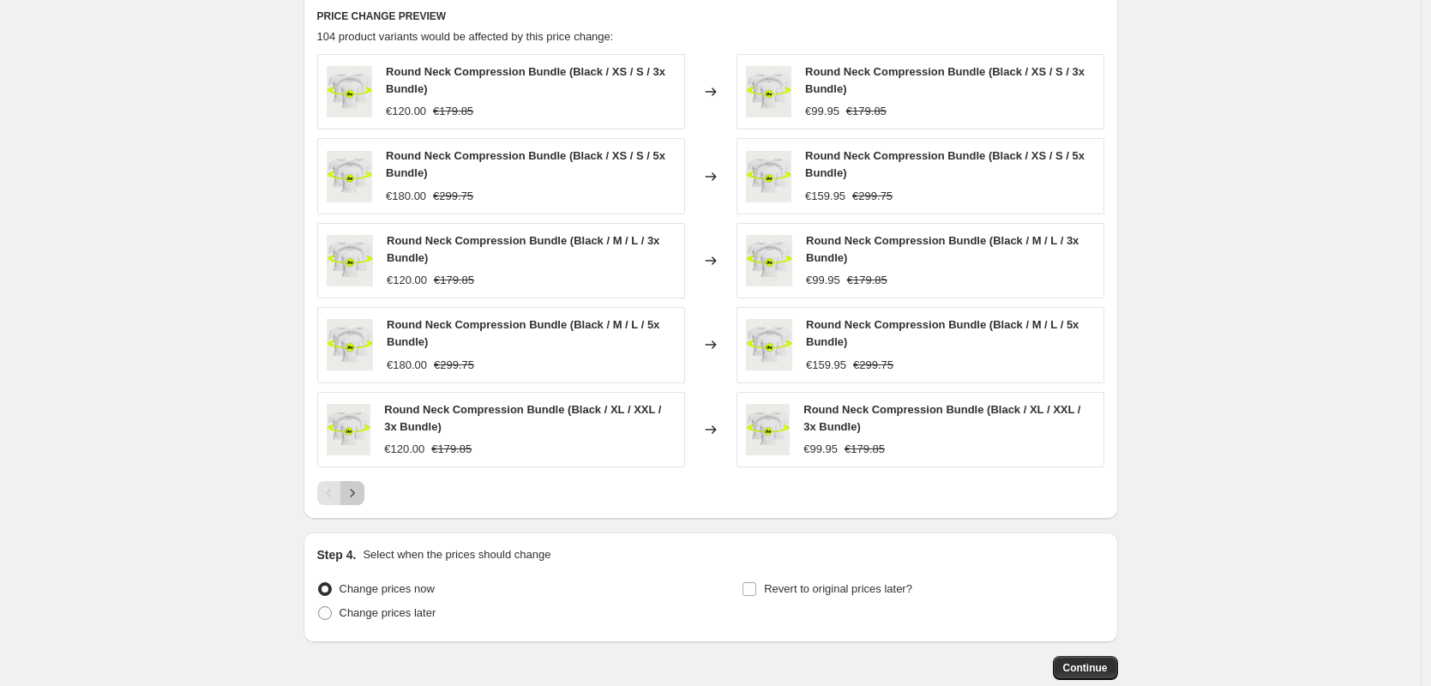
click at [361, 489] on icon "Next" at bounding box center [352, 492] width 17 height 17
click at [329, 484] on icon "Previous" at bounding box center [329, 492] width 17 height 17
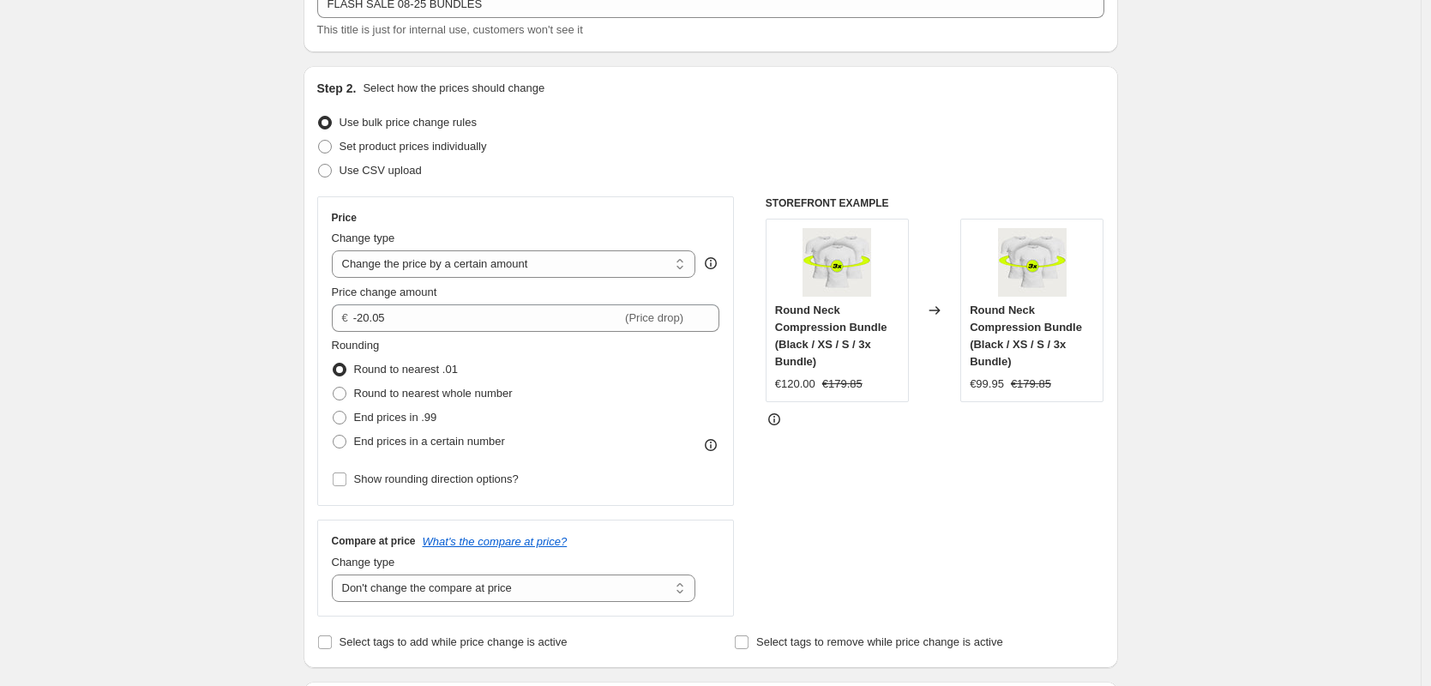
scroll to position [110, 0]
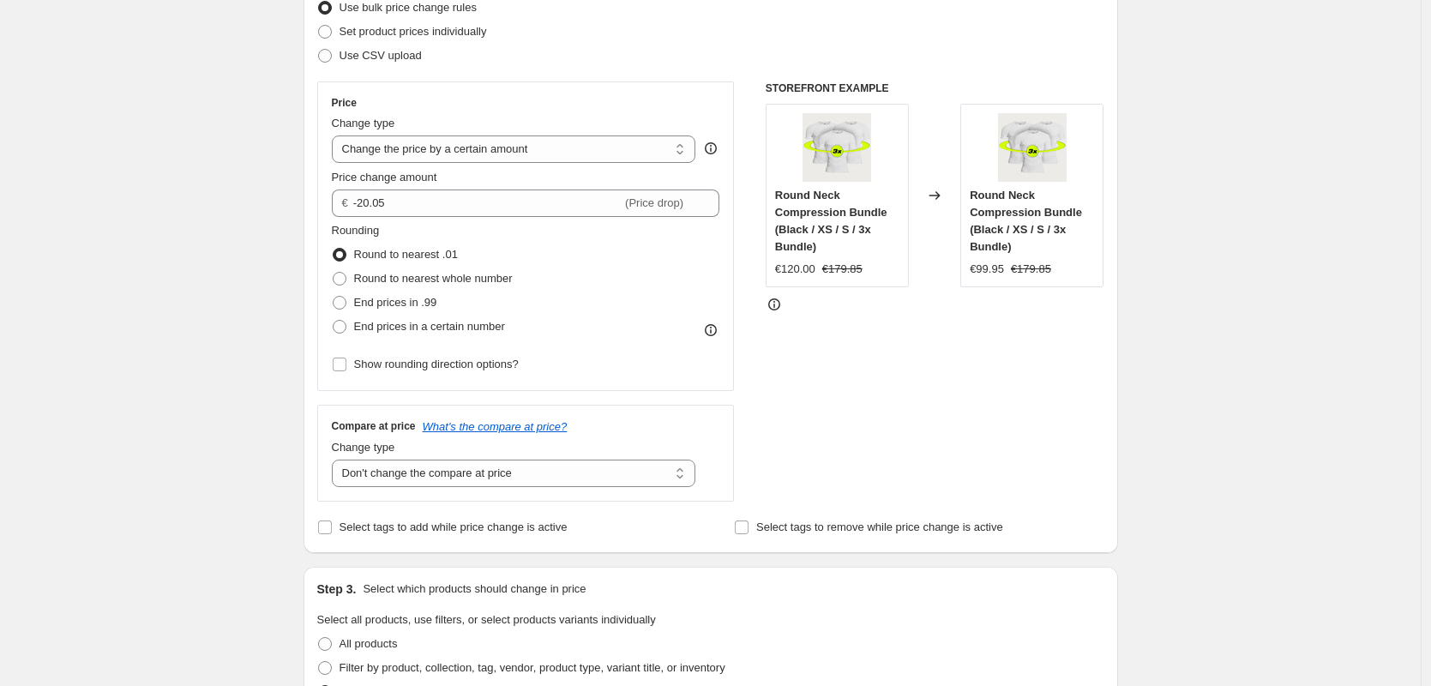
scroll to position [1034, 0]
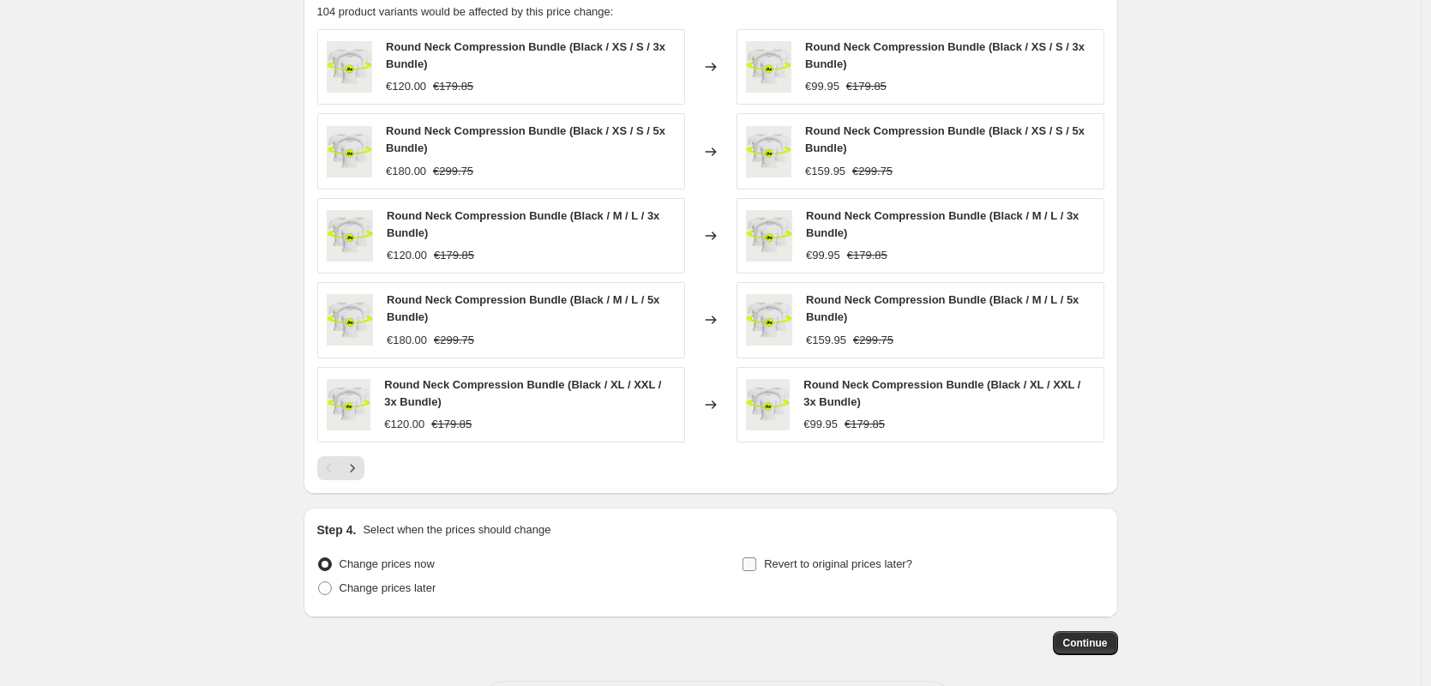
click at [784, 561] on span "Revert to original prices later?" at bounding box center [838, 563] width 148 height 13
click at [756, 561] on input "Revert to original prices later?" at bounding box center [749, 564] width 14 height 14
checkbox input "true"
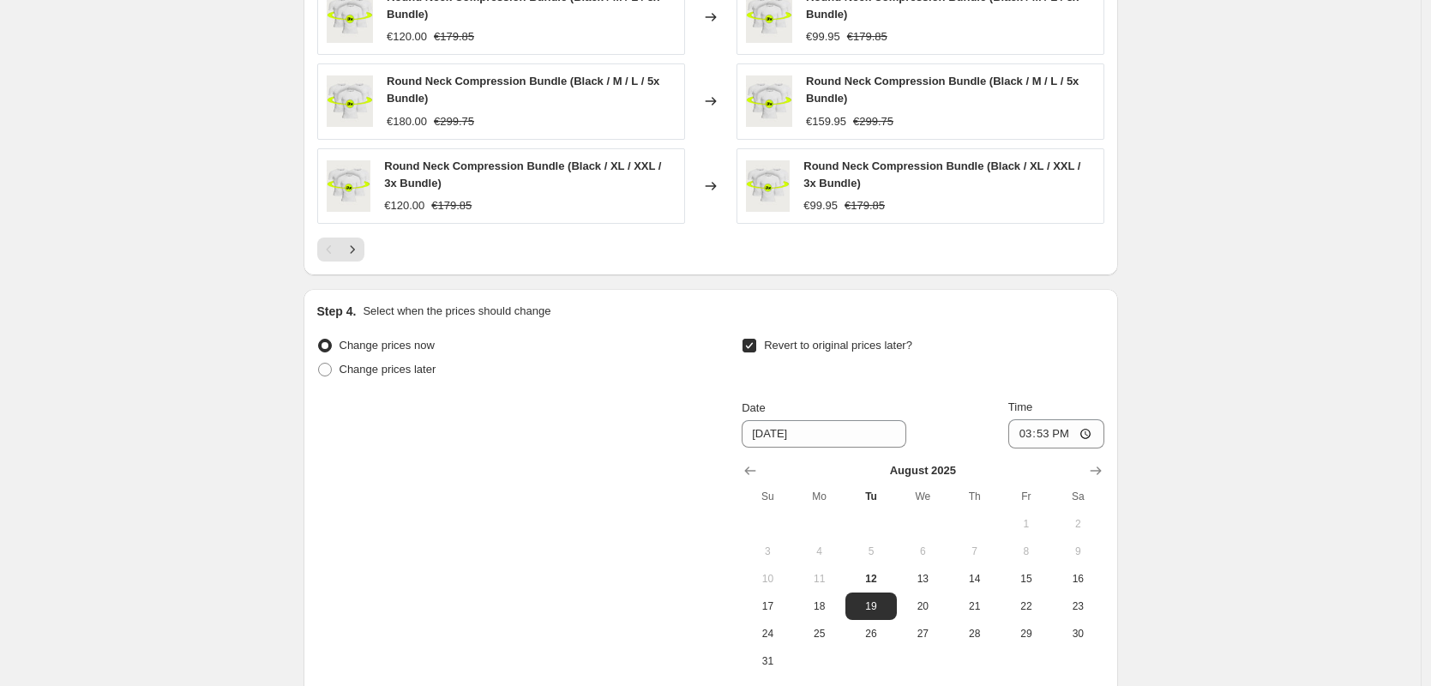
scroll to position [1428, 0]
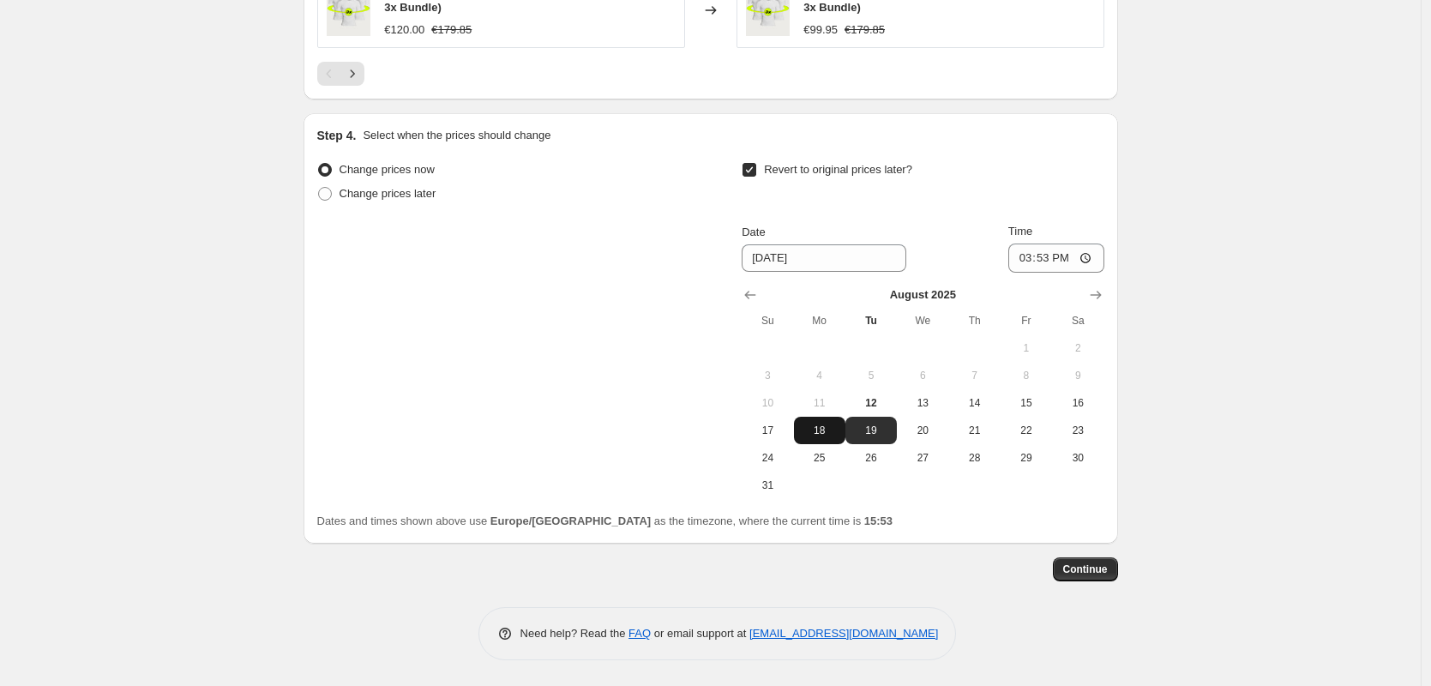
click at [818, 436] on span "18" at bounding box center [820, 431] width 38 height 14
type input "8/18/2025"
click at [1048, 262] on input "15:53" at bounding box center [1056, 257] width 96 height 29
type input "10:00"
click at [651, 358] on div "Change prices now Change prices later Revert to original prices later? Date 8/1…" at bounding box center [710, 328] width 787 height 341
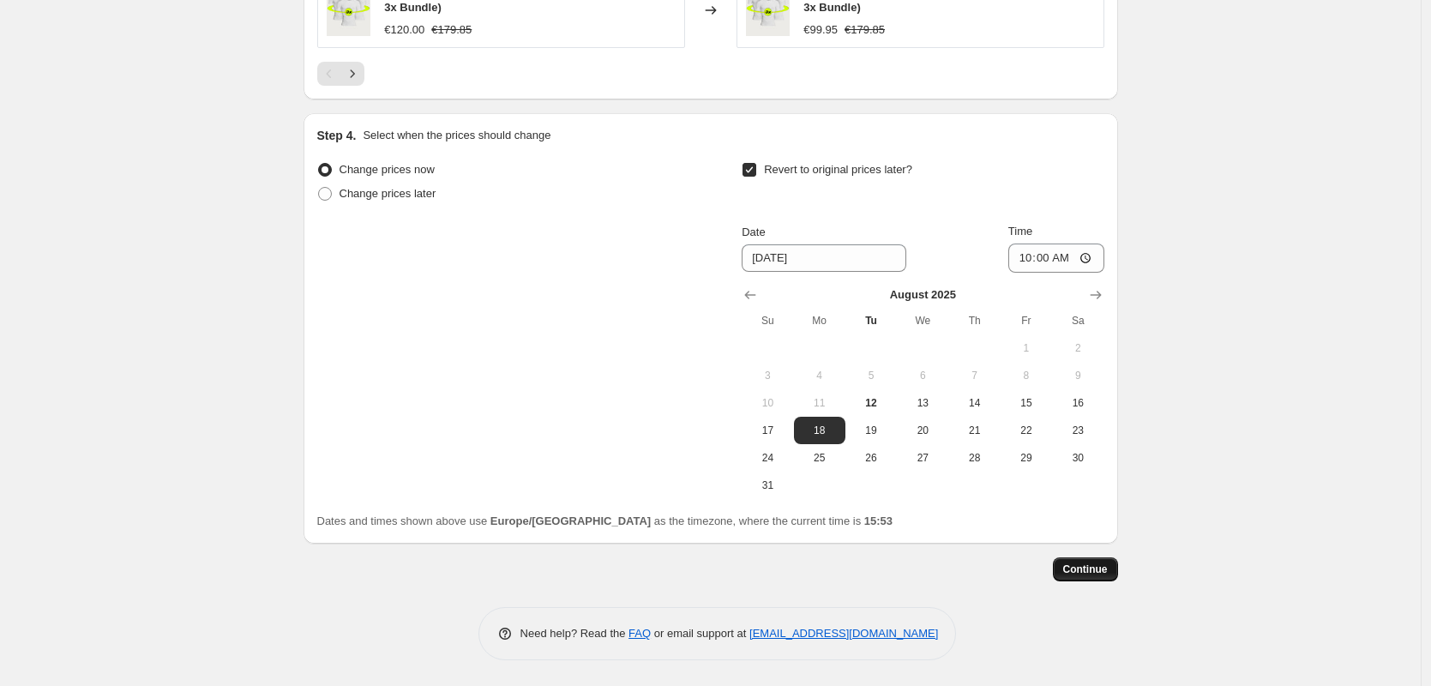
click at [1081, 573] on span "Continue" at bounding box center [1085, 569] width 45 height 14
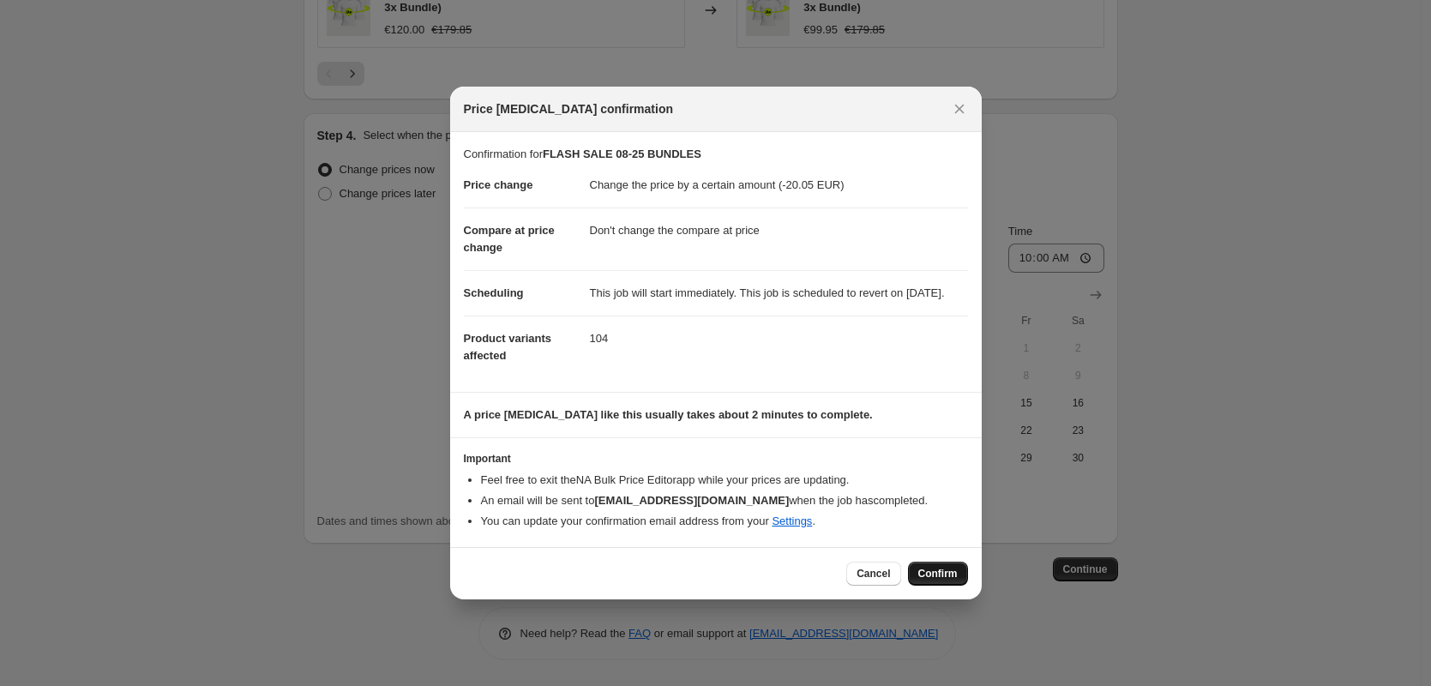
click at [937, 580] on span "Confirm" at bounding box center [937, 574] width 39 height 14
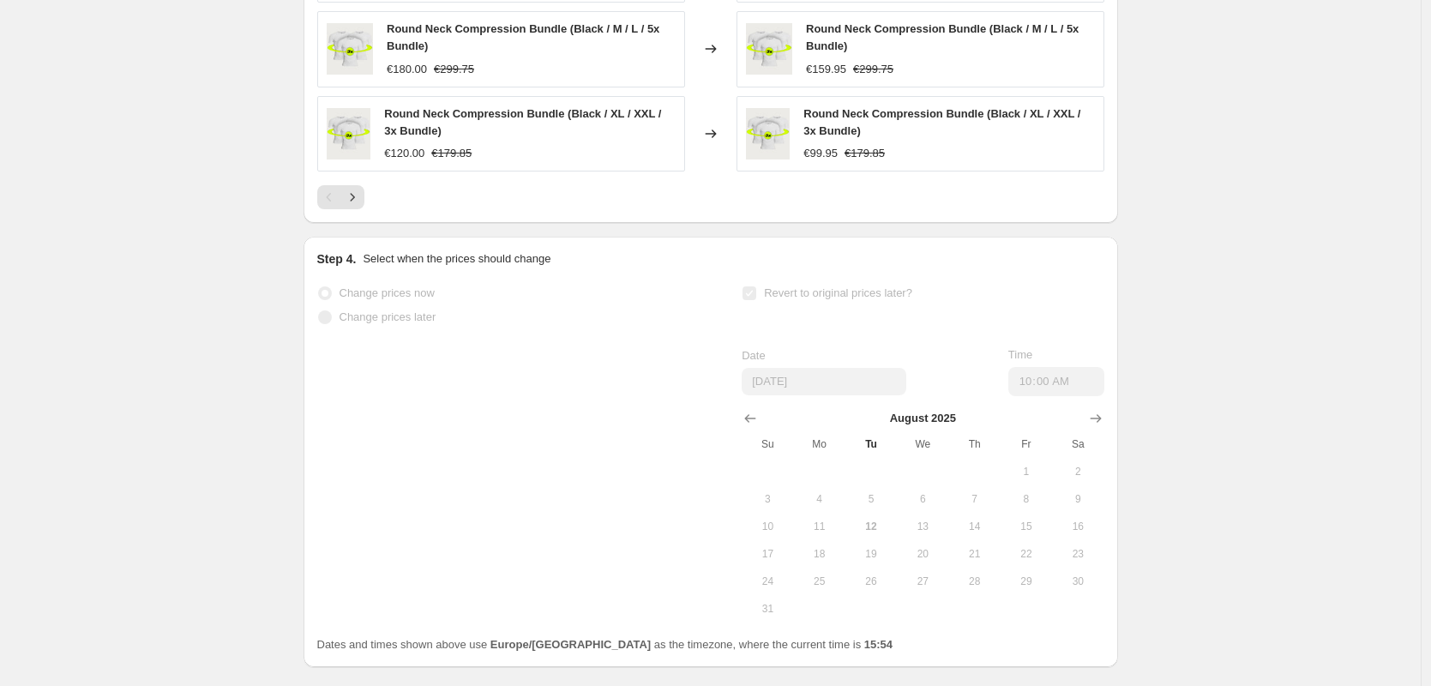
scroll to position [1473, 0]
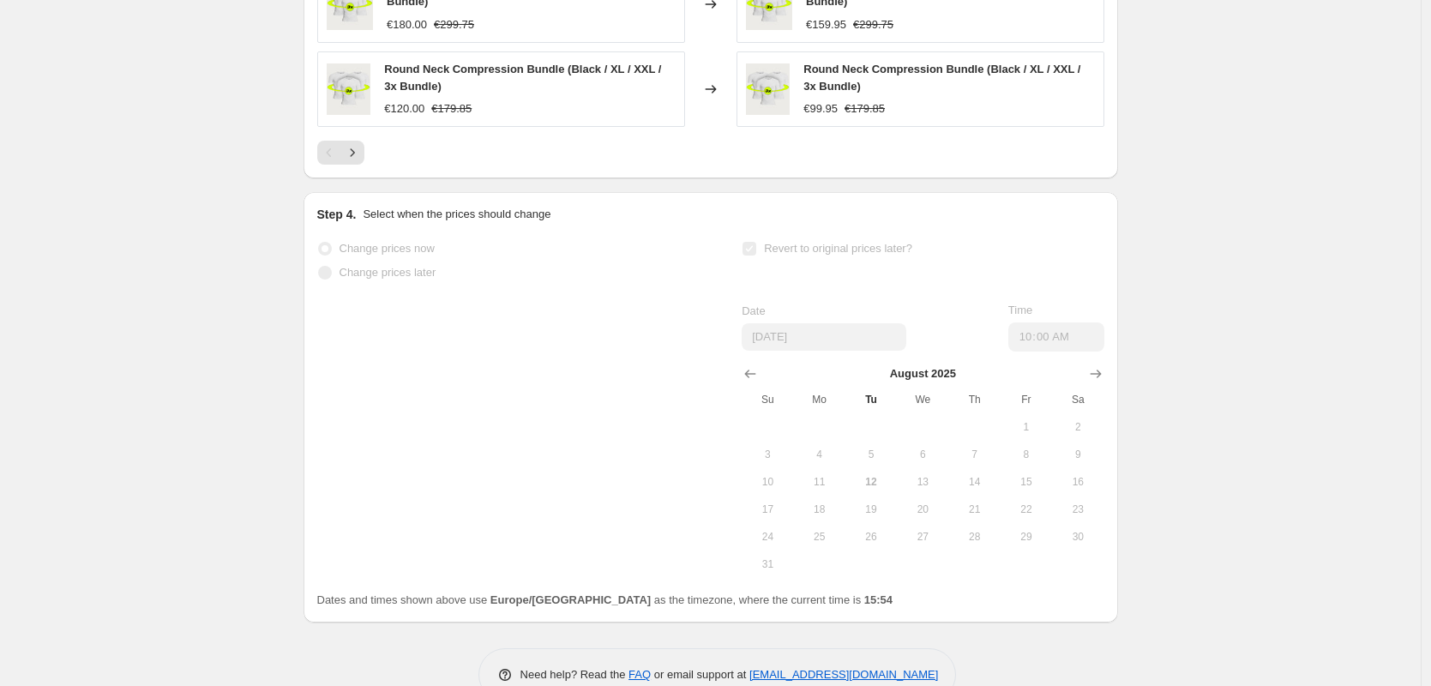
select select "by"
select select "no_change"
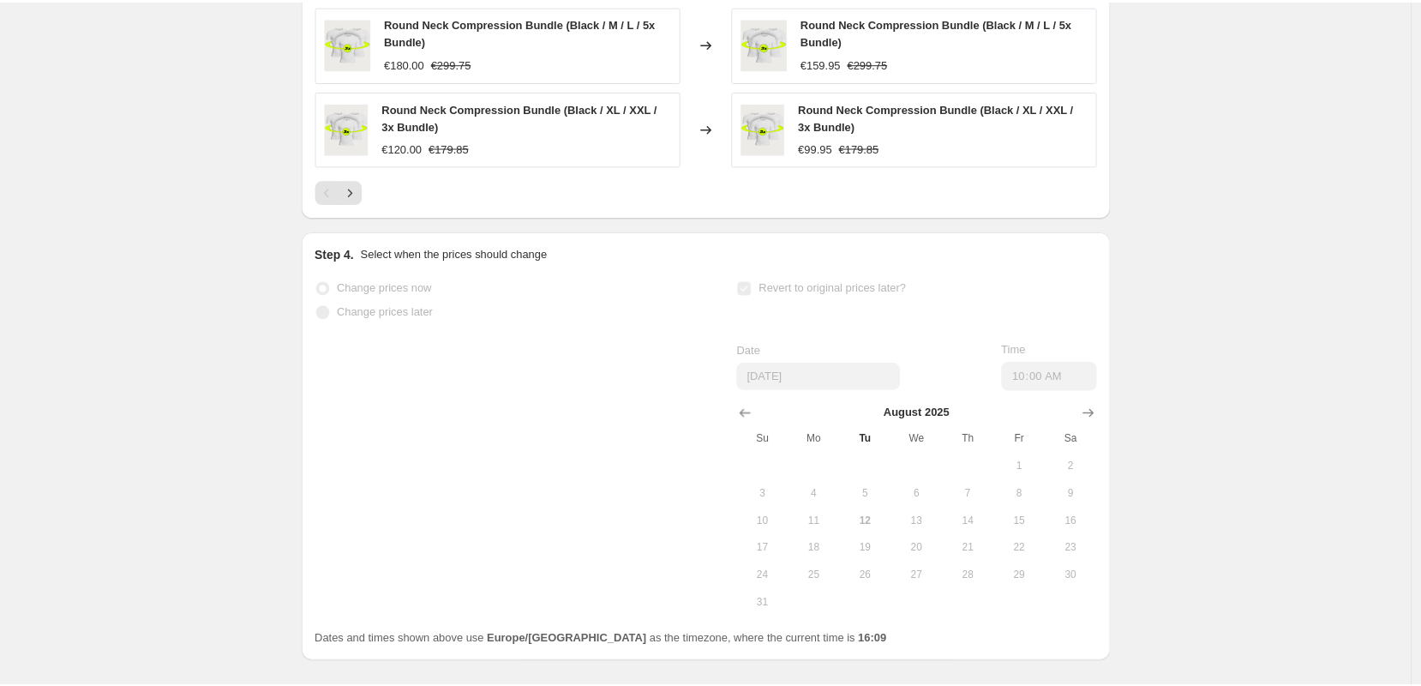
scroll to position [0, 0]
